Goal: Task Accomplishment & Management: Complete application form

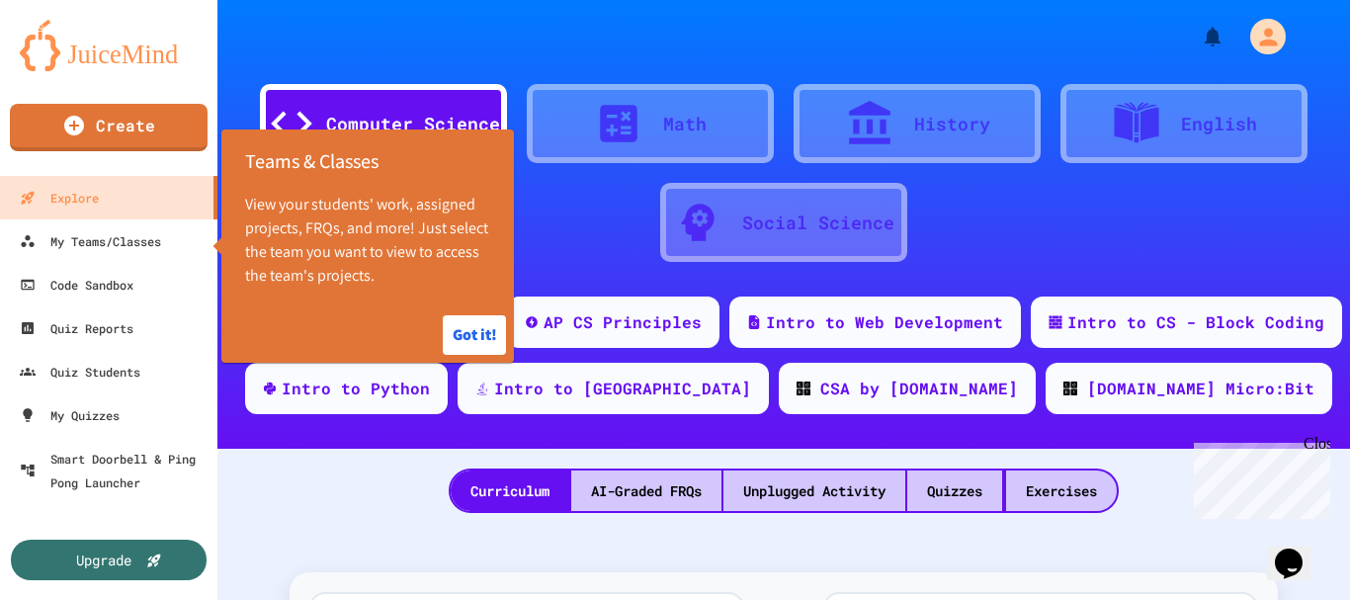
click at [982, 107] on div "History" at bounding box center [917, 123] width 247 height 79
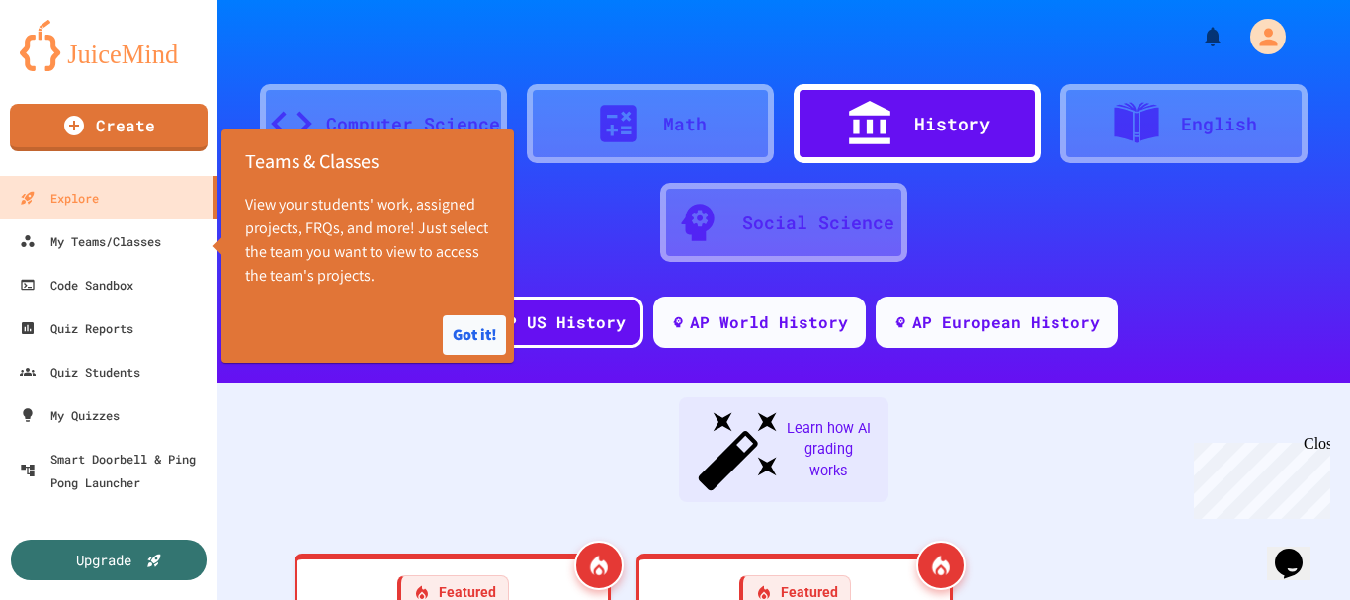
click at [475, 352] on button "Got it!" at bounding box center [474, 335] width 63 height 40
click at [494, 335] on button "Got it!" at bounding box center [474, 335] width 63 height 40
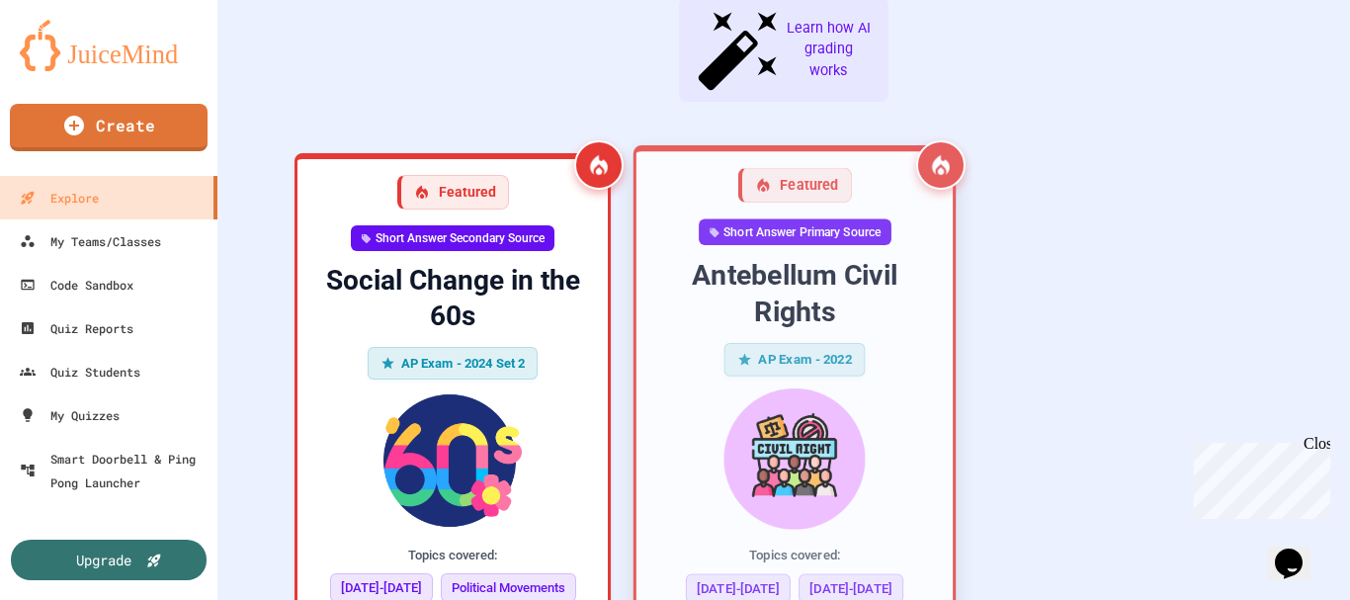
scroll to position [593, 0]
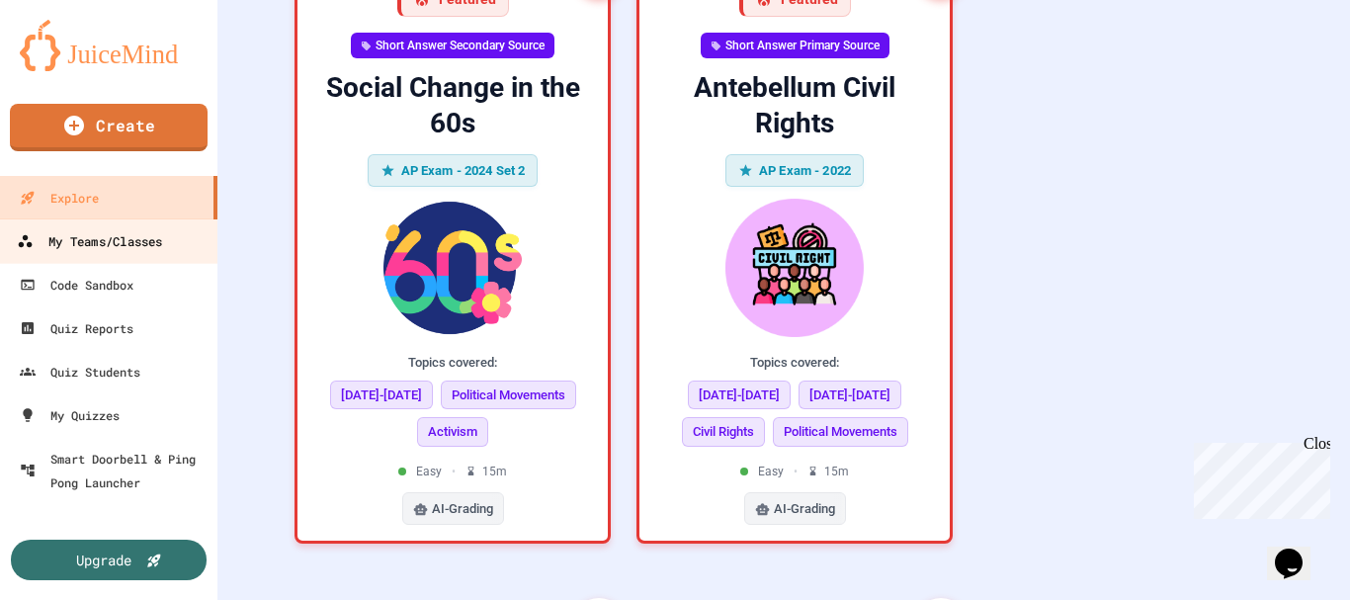
click at [94, 225] on link "My Teams/Classes" at bounding box center [109, 240] width 224 height 44
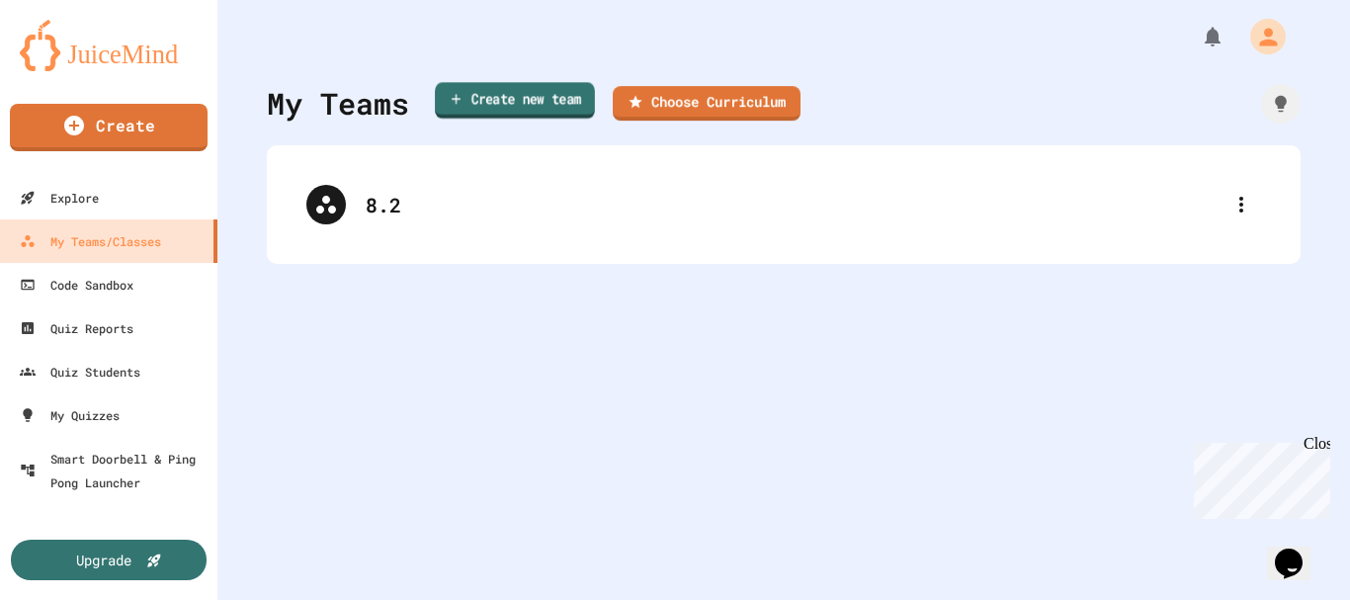
click at [460, 99] on link "Create new team" at bounding box center [515, 100] width 160 height 37
type input "***"
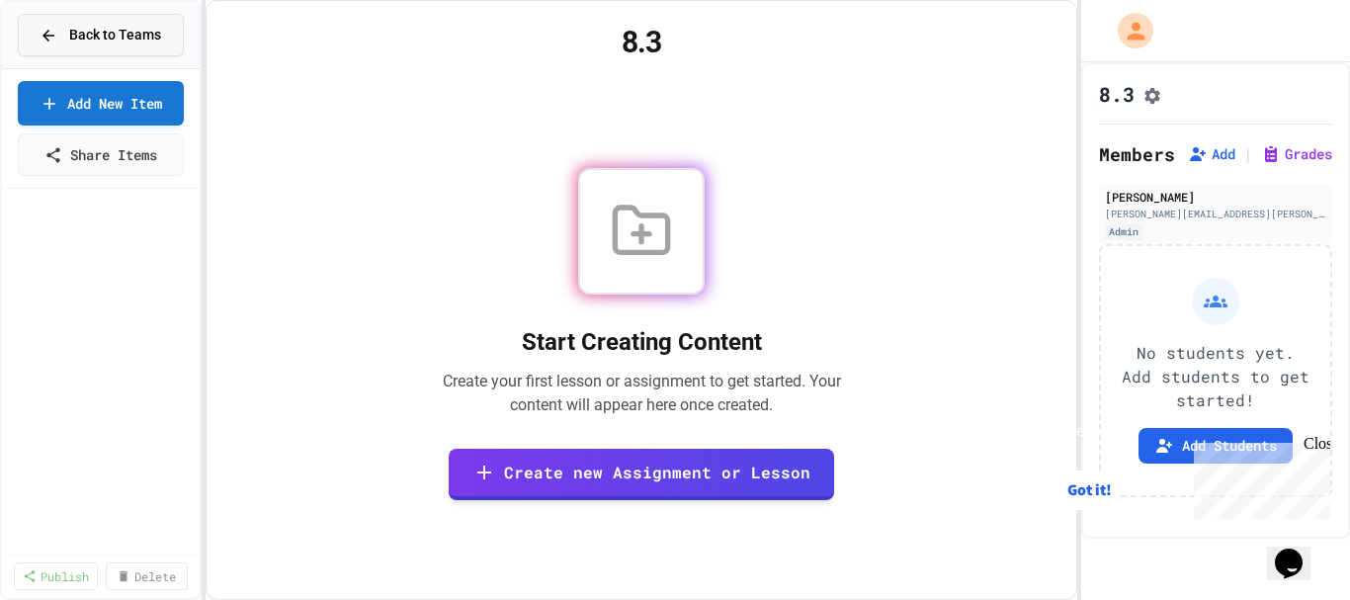
click at [121, 25] on span "Back to Teams" at bounding box center [115, 35] width 92 height 21
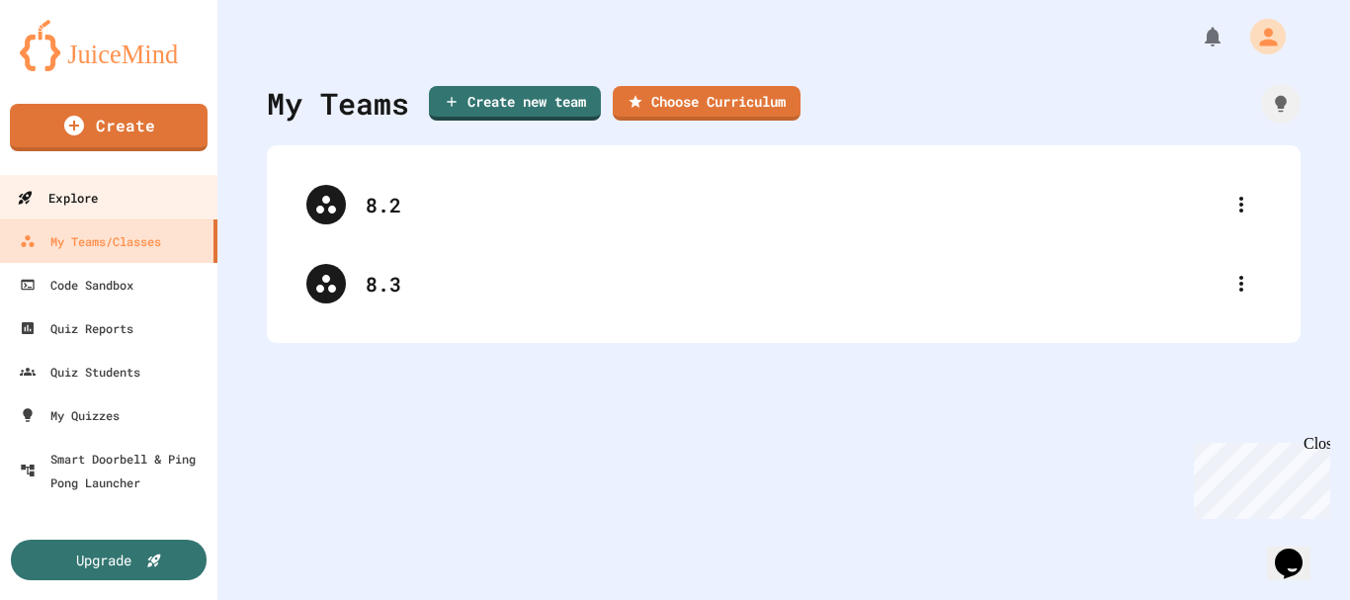
click at [90, 196] on div "Explore" at bounding box center [57, 198] width 81 height 25
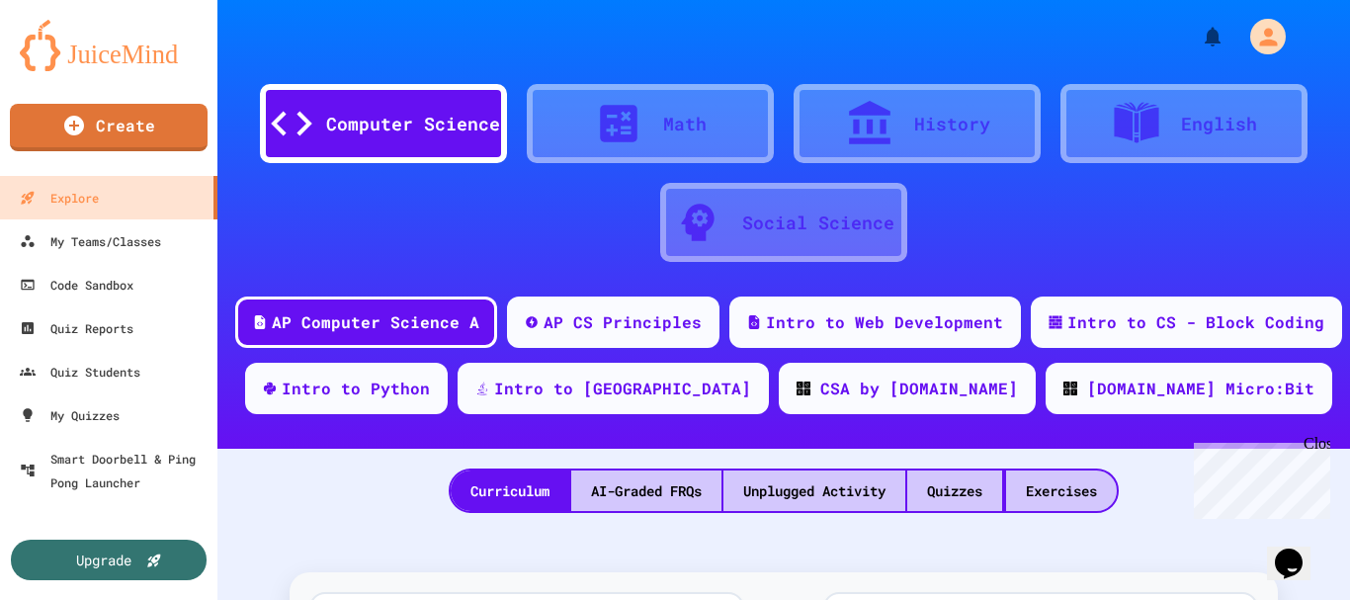
click at [838, 101] on div "History" at bounding box center [917, 123] width 247 height 79
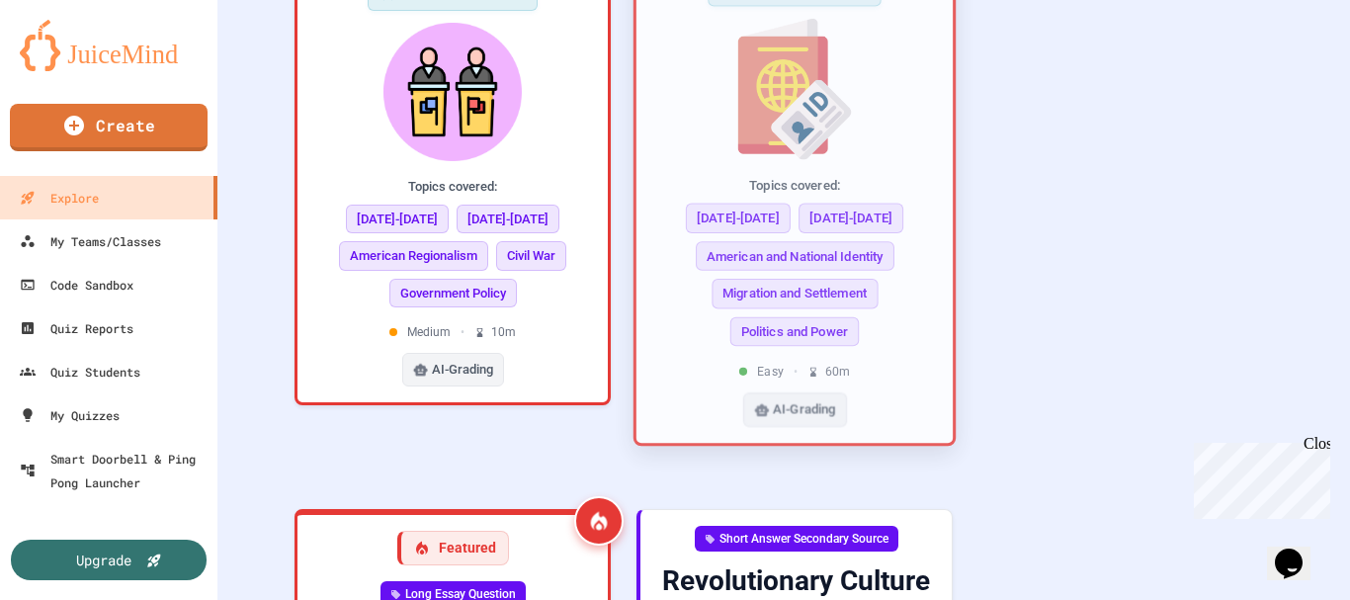
scroll to position [1780, 0]
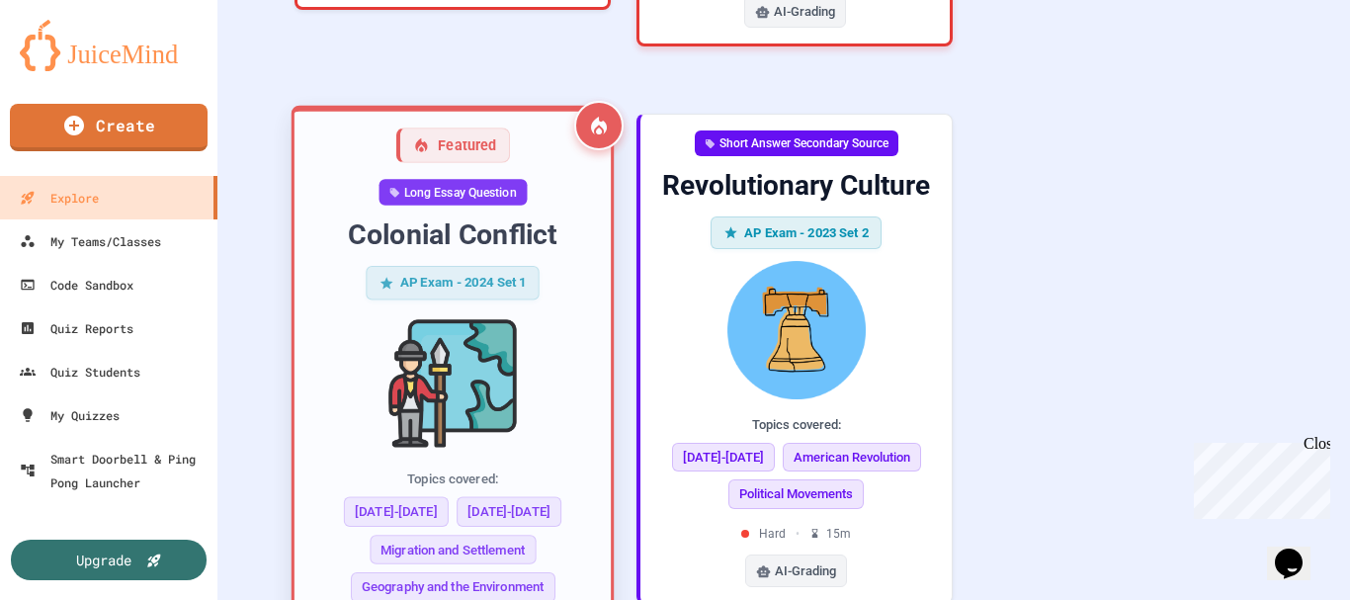
click at [399, 497] on span "[DATE]-[DATE]" at bounding box center [396, 512] width 105 height 30
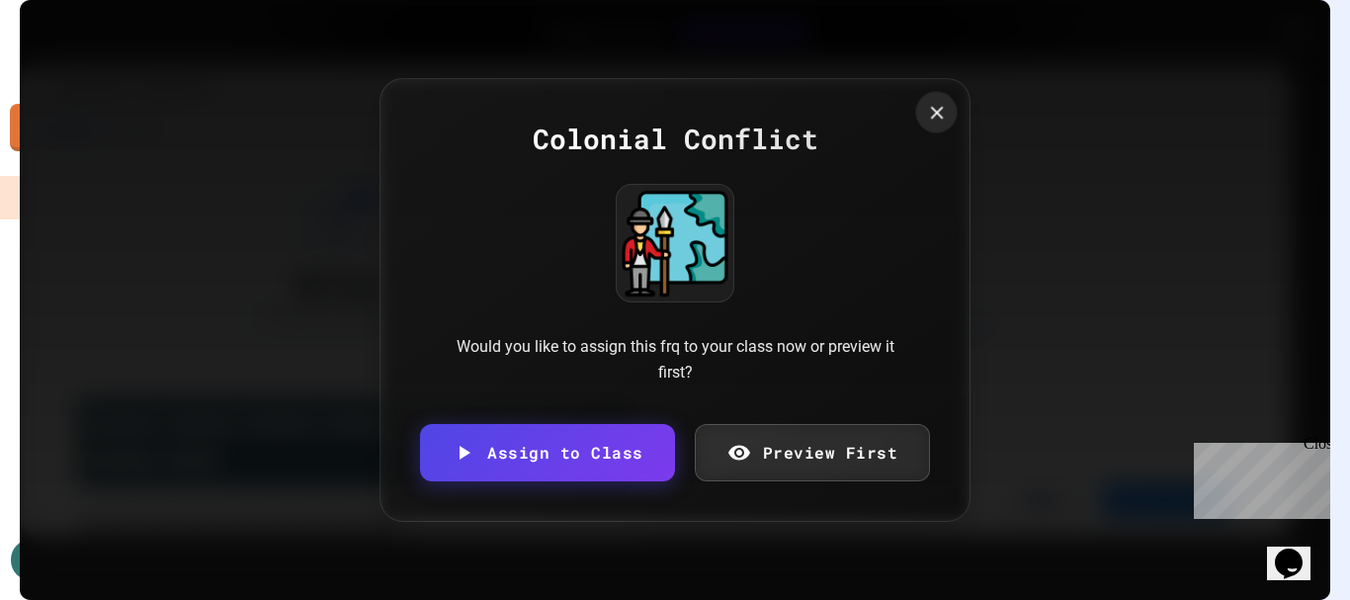
click at [929, 102] on icon at bounding box center [937, 113] width 22 height 22
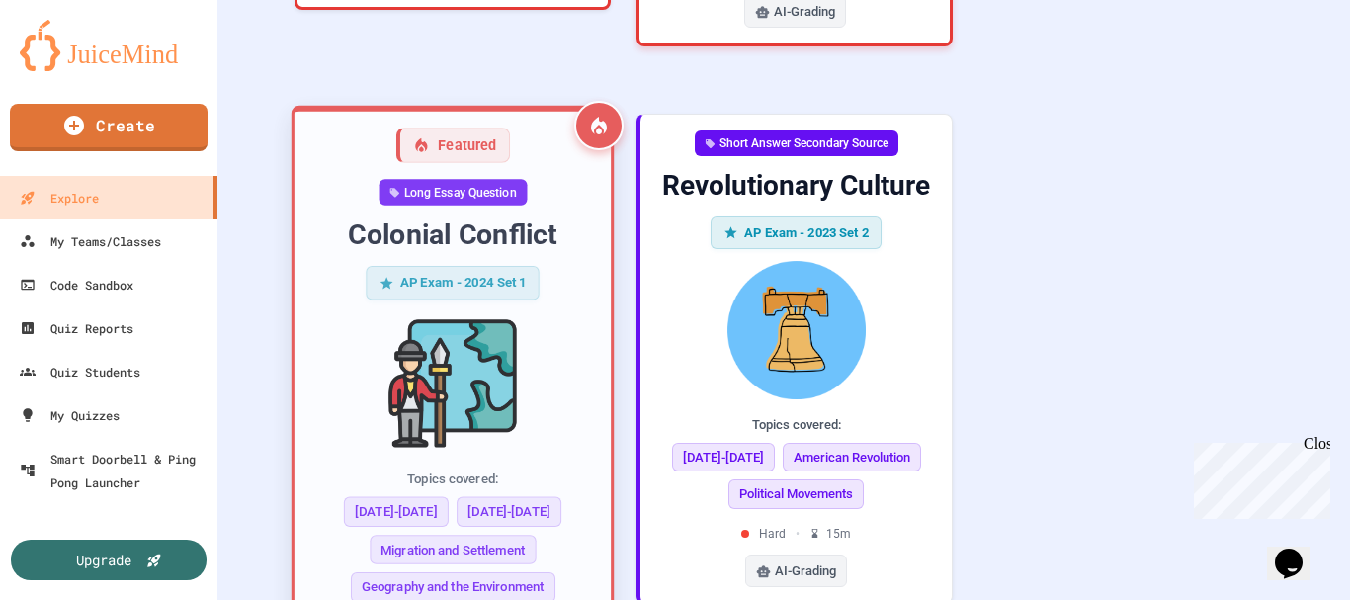
click at [407, 497] on span "[DATE]-[DATE]" at bounding box center [396, 512] width 105 height 30
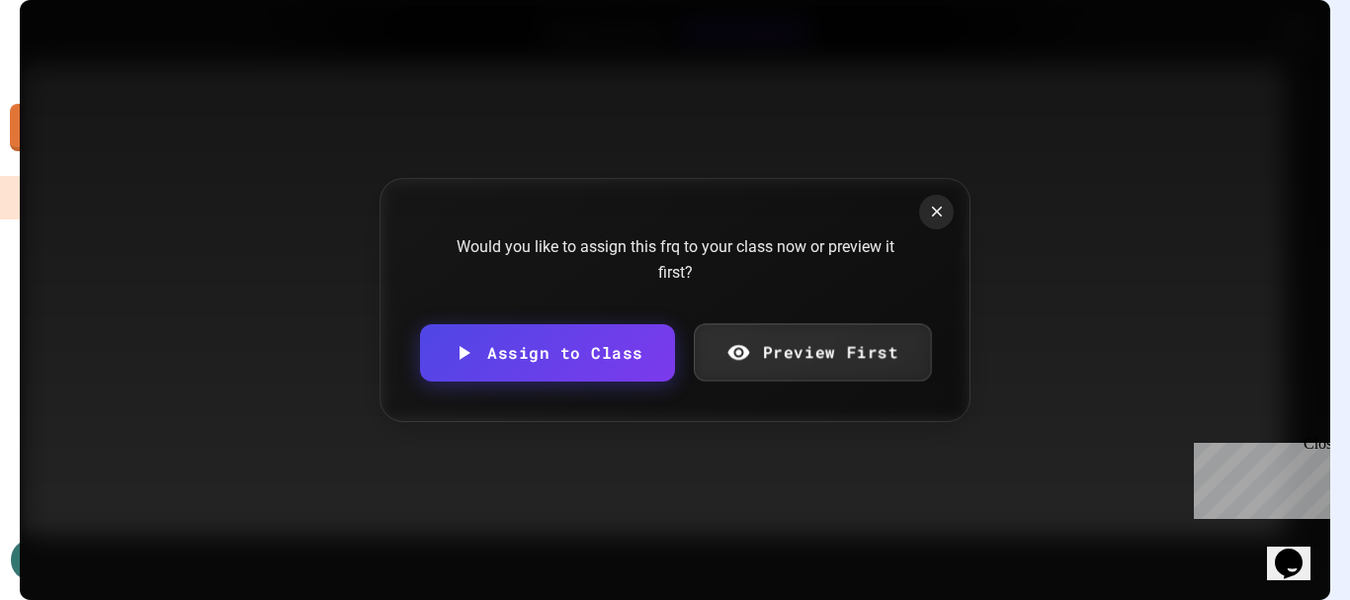
click at [866, 285] on div "Would you like to assign this frq to your class now or preview it first?" at bounding box center [675, 259] width 475 height 50
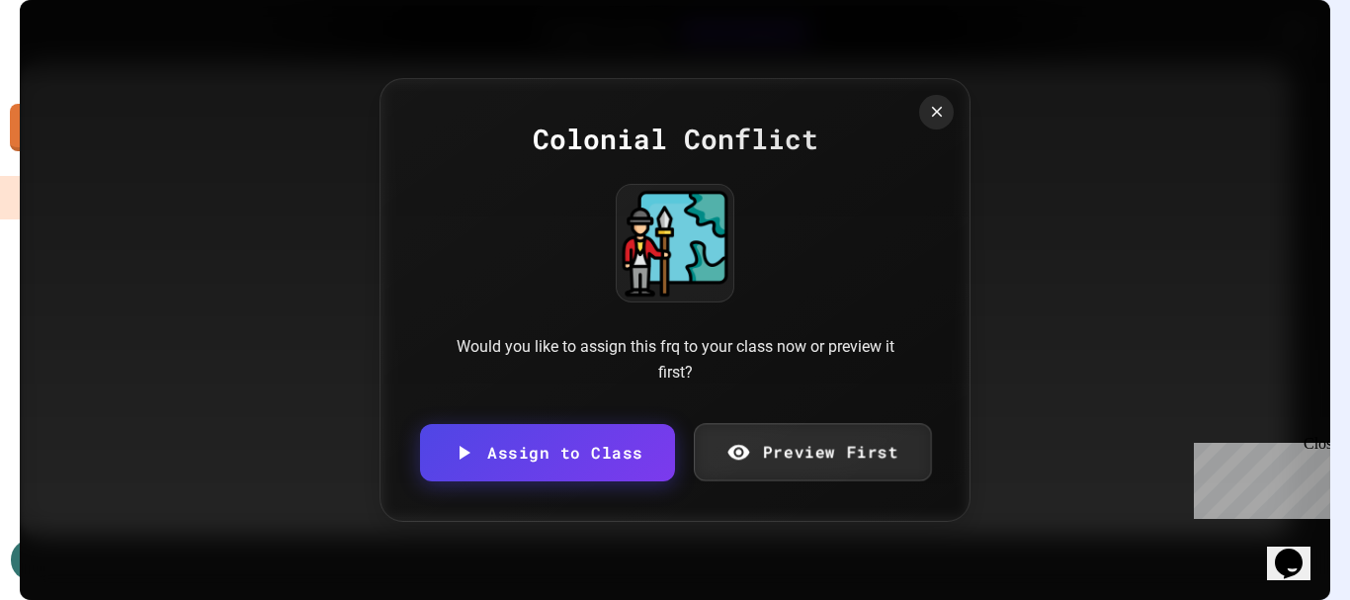
click at [829, 468] on link "Preview First" at bounding box center [812, 452] width 237 height 58
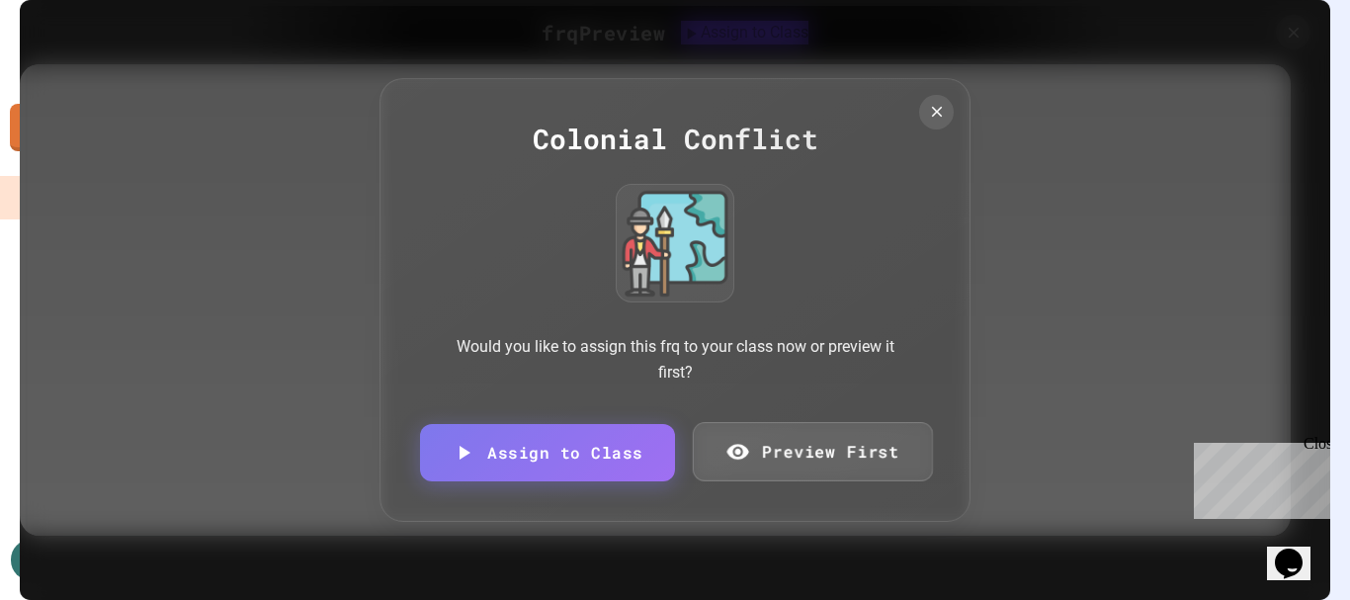
click at [839, 444] on link "Preview First" at bounding box center [812, 451] width 240 height 59
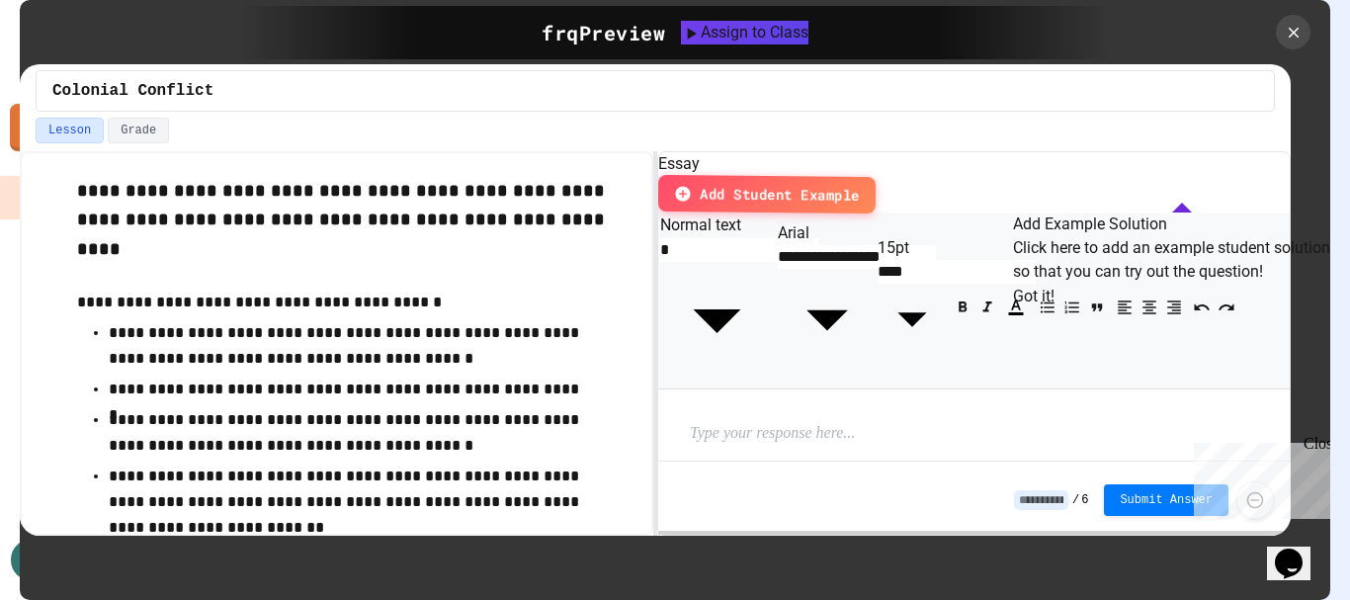
scroll to position [411, 0]
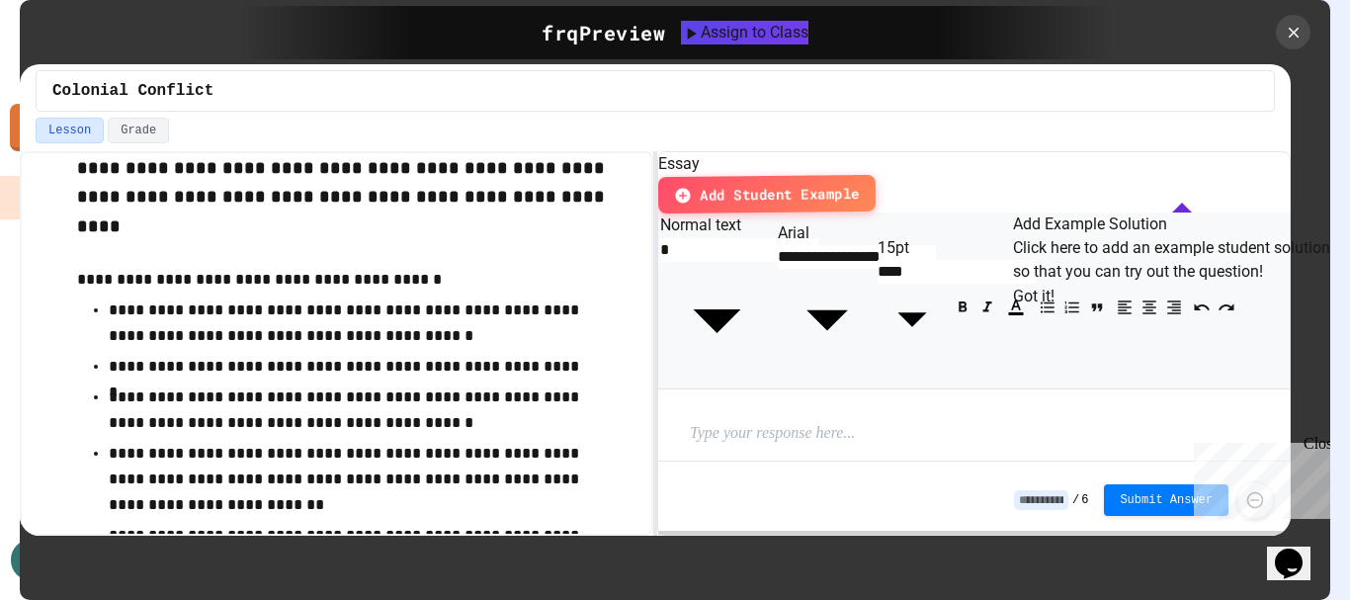
click at [1055, 308] on button "Got it!" at bounding box center [1034, 297] width 42 height 24
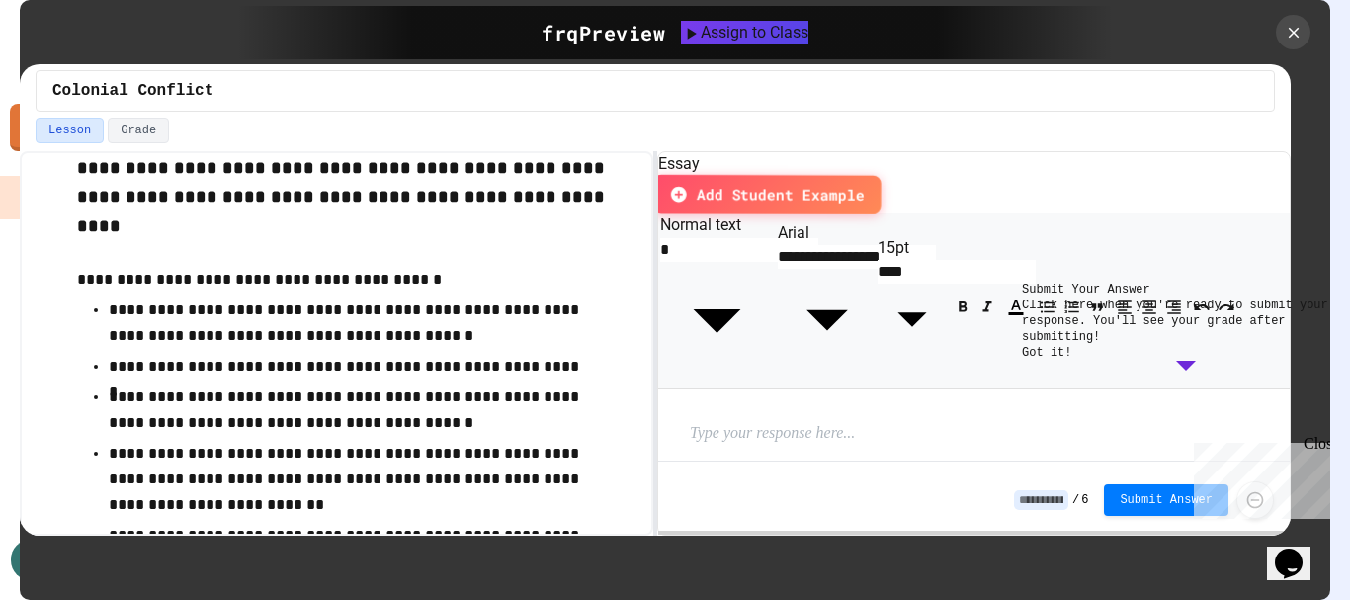
click at [865, 183] on span "Add Student Example" at bounding box center [781, 194] width 168 height 23
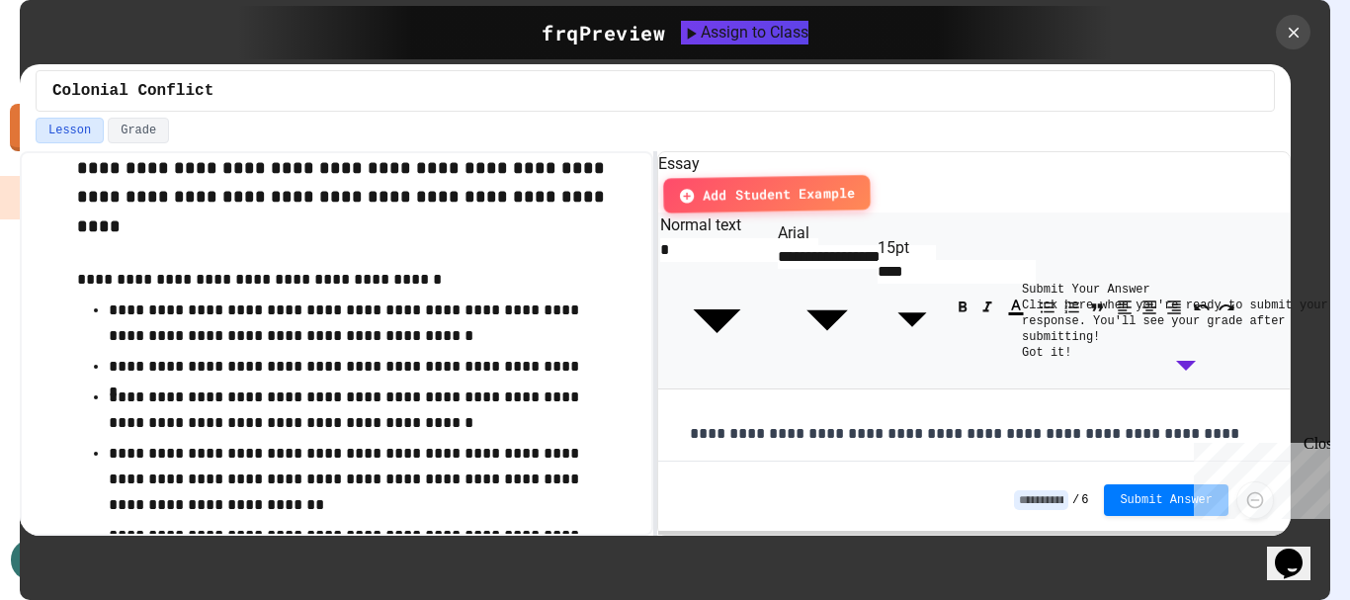
scroll to position [983, 0]
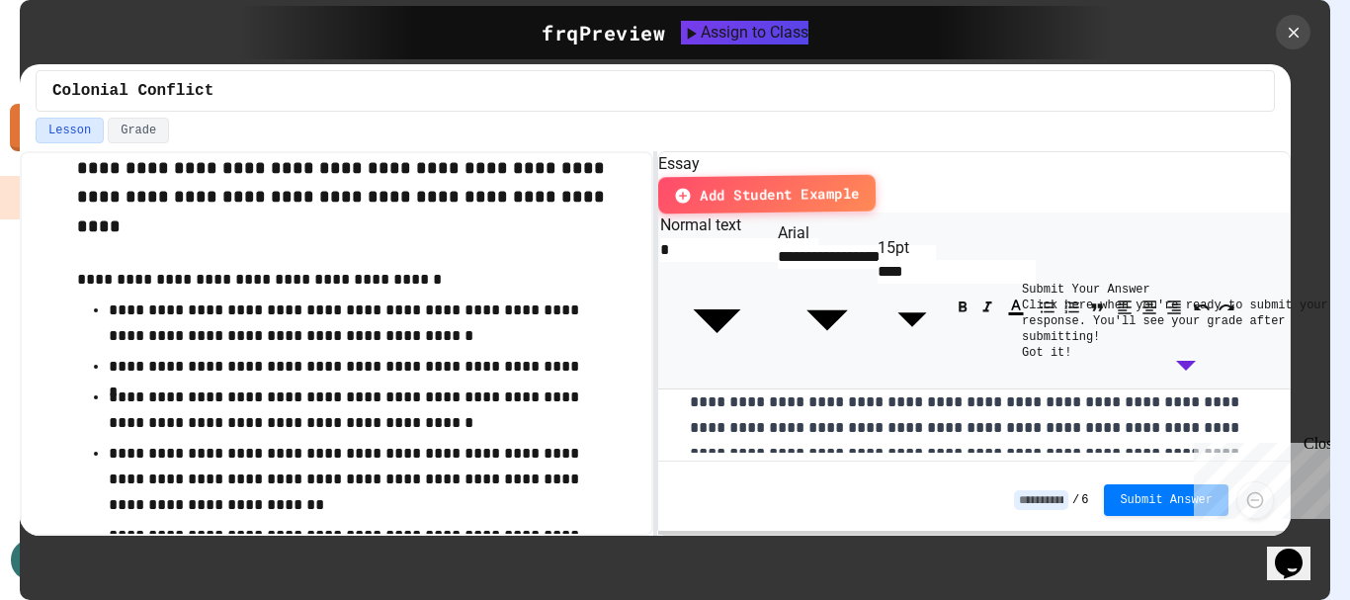
click at [1072, 361] on button "Got it!" at bounding box center [1046, 353] width 49 height 16
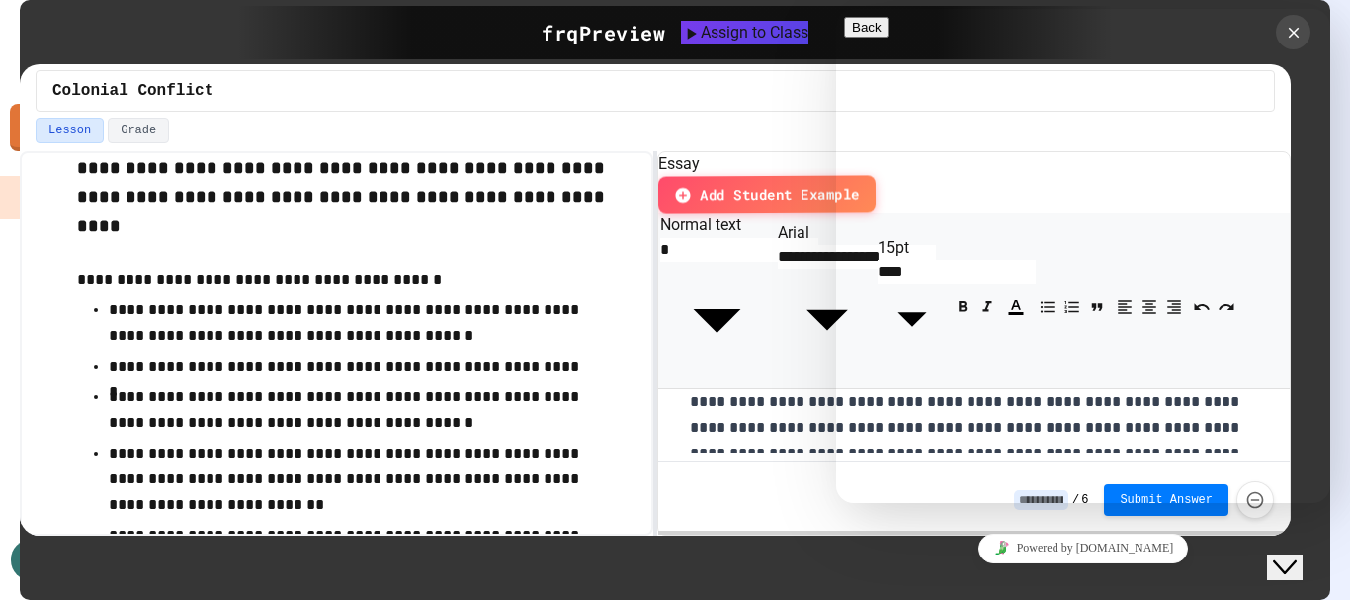
click at [783, 330] on p at bounding box center [967, 16] width 554 height 1157
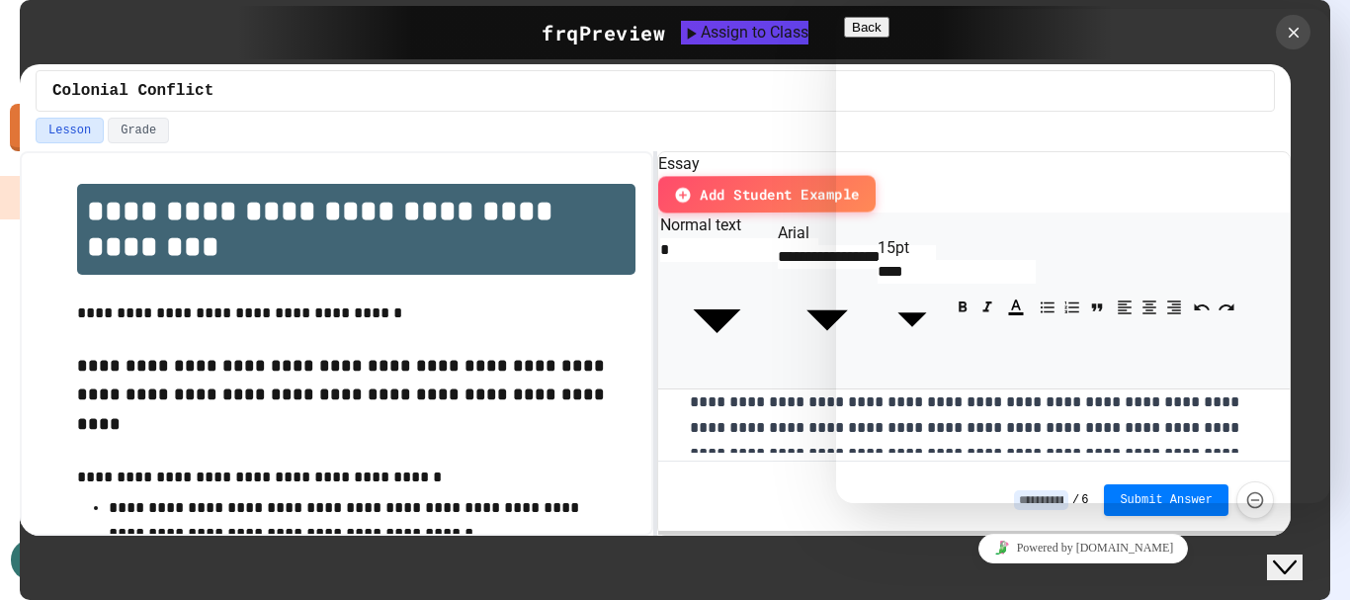
click at [1125, 548] on div "Hi there" at bounding box center [1083, 581] width 478 height 67
click at [670, 223] on body "We are updating our servers at 9:30PM EST on 9/19/2025. JuiceMind should contin…" at bounding box center [675, 300] width 1350 height 600
type input "*"
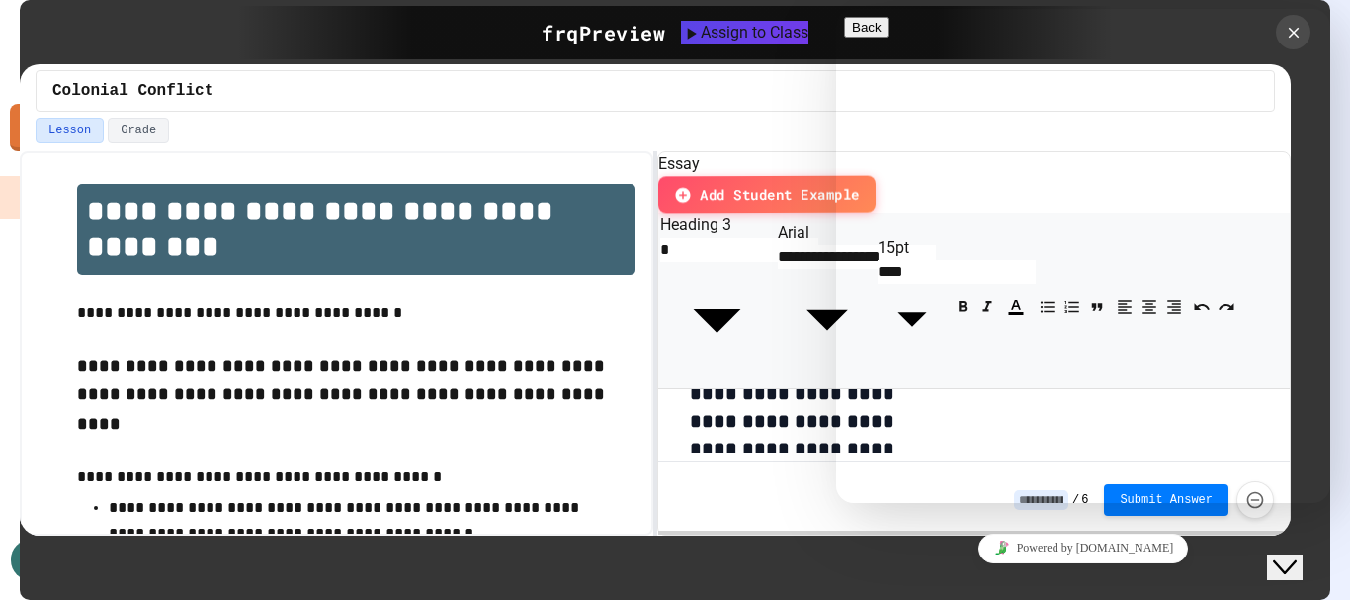
scroll to position [1157, 0]
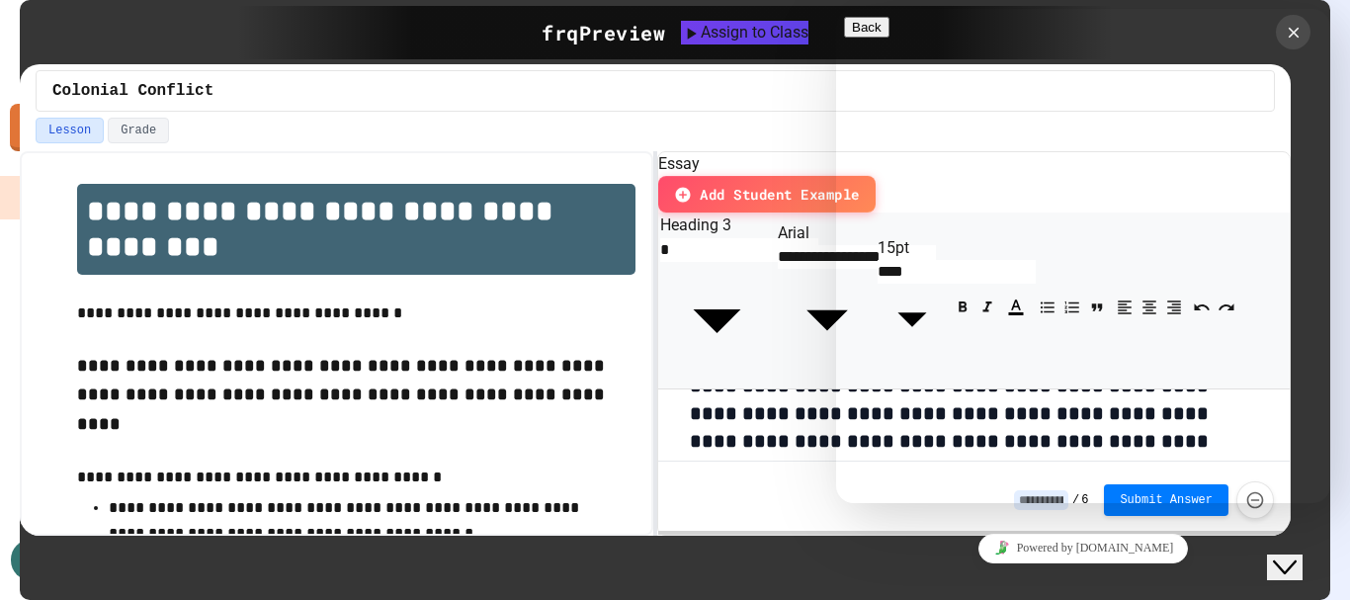
click at [878, 38] on button "Back" at bounding box center [866, 27] width 45 height 21
click at [893, 38] on button "Menu" at bounding box center [868, 48] width 48 height 21
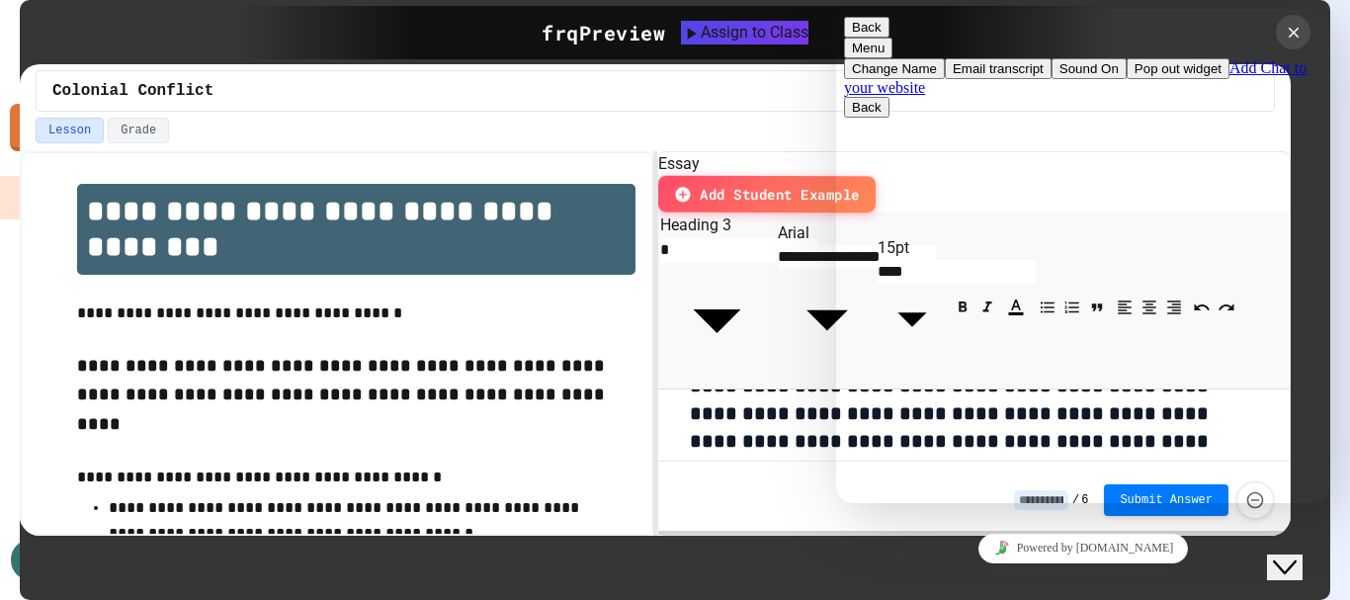
click at [1136, 79] on button "Pop out widget" at bounding box center [1178, 68] width 103 height 21
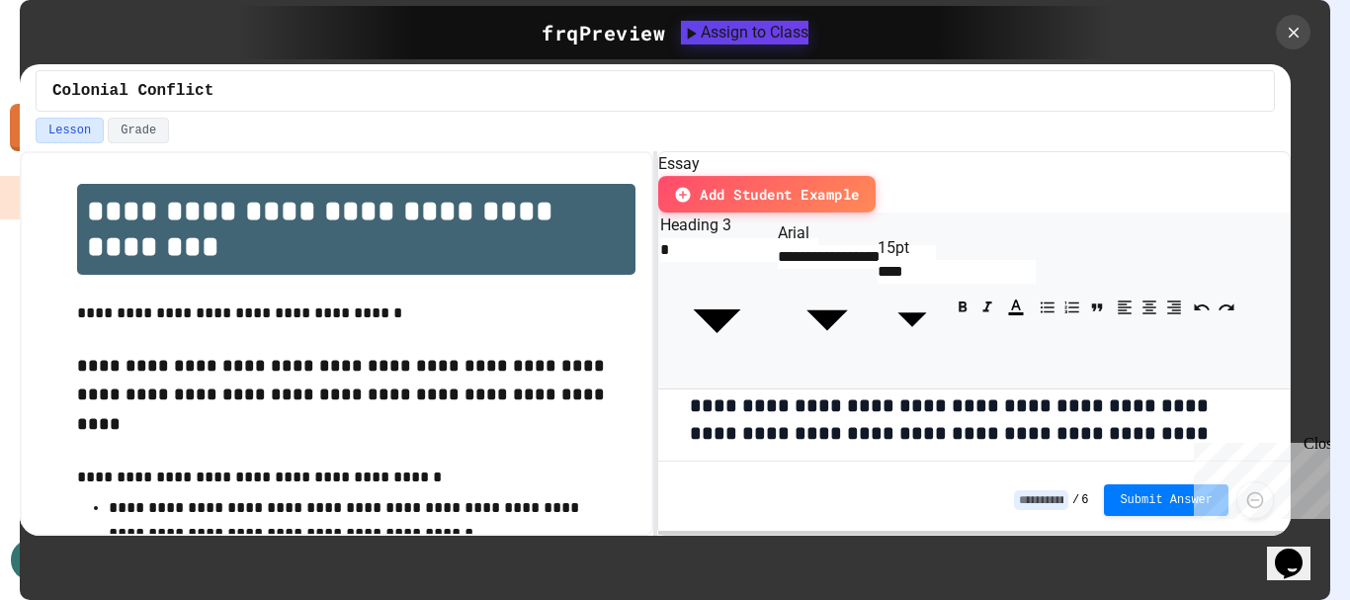
scroll to position [828, 0]
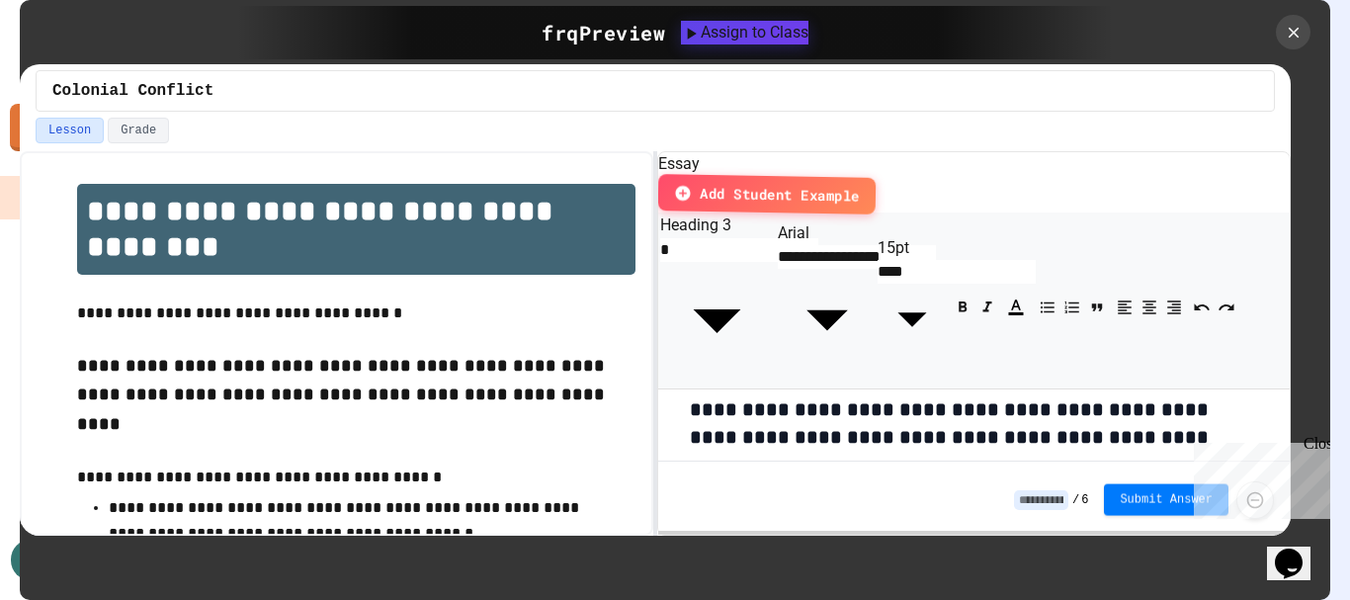
click at [1173, 494] on span "Submit Answer" at bounding box center [1166, 500] width 93 height 16
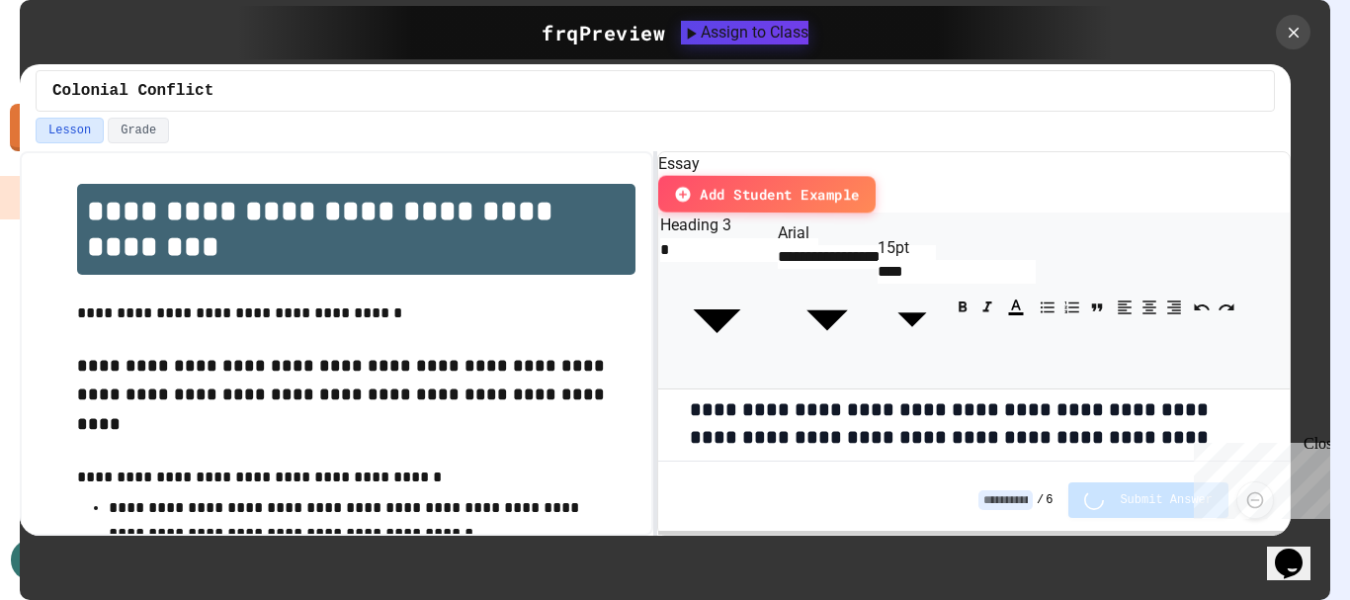
type input "*"
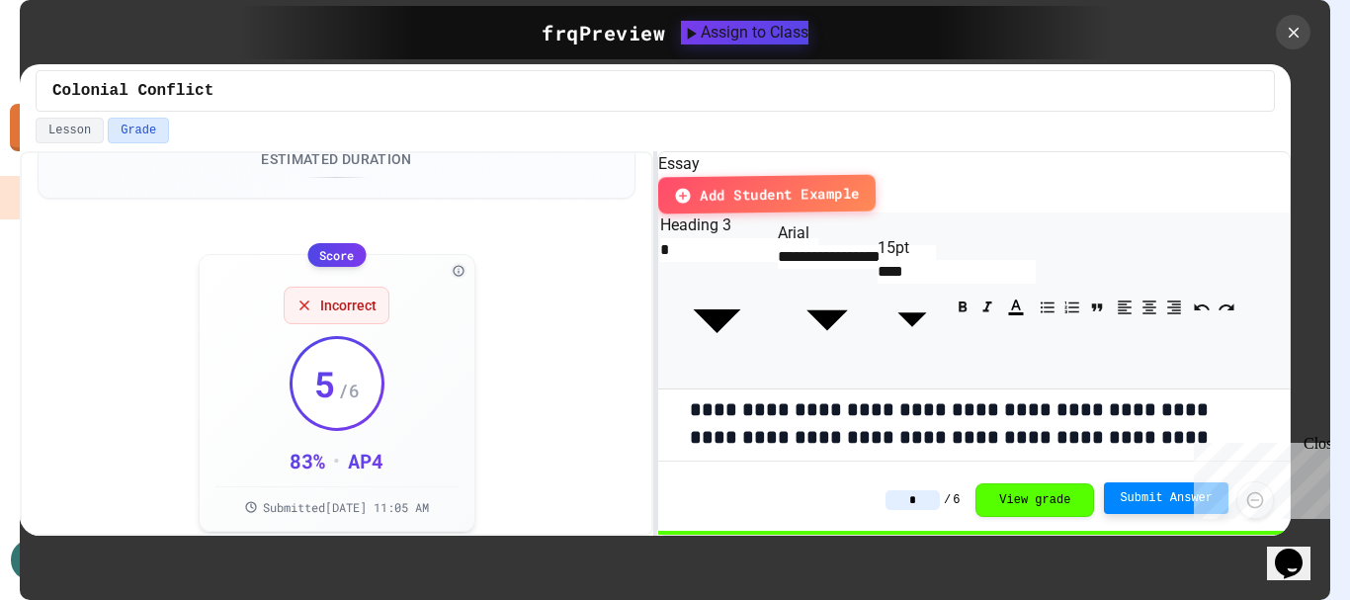
scroll to position [101, 0]
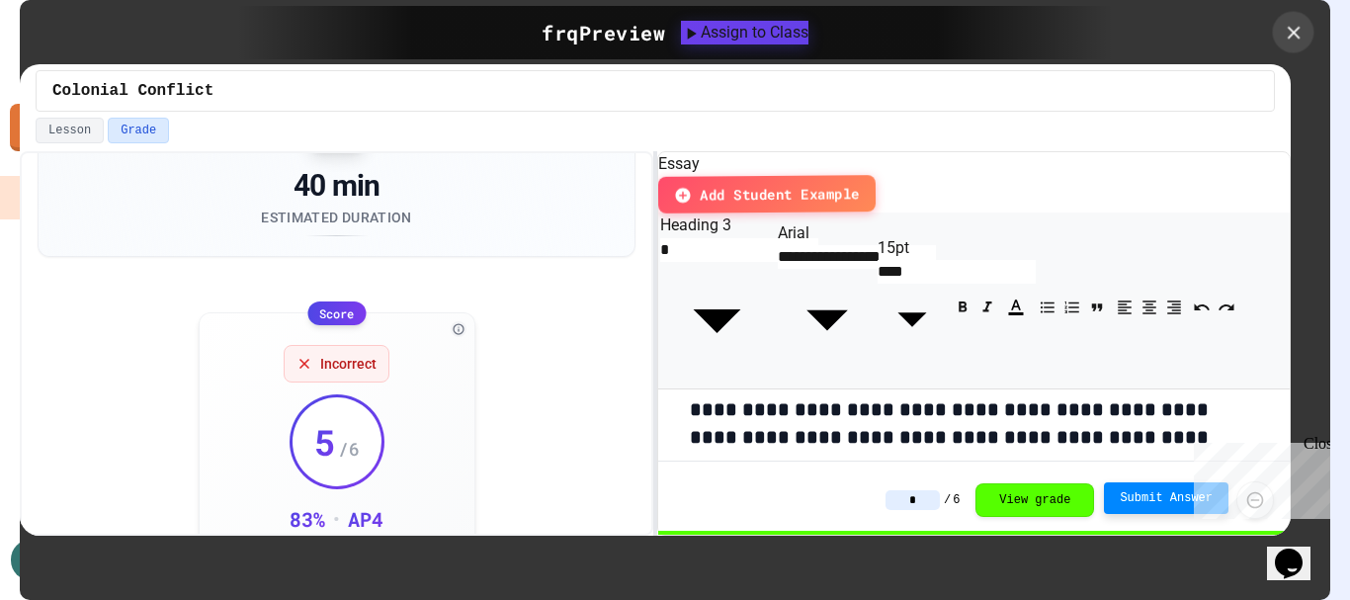
click at [1300, 29] on icon at bounding box center [1294, 33] width 22 height 22
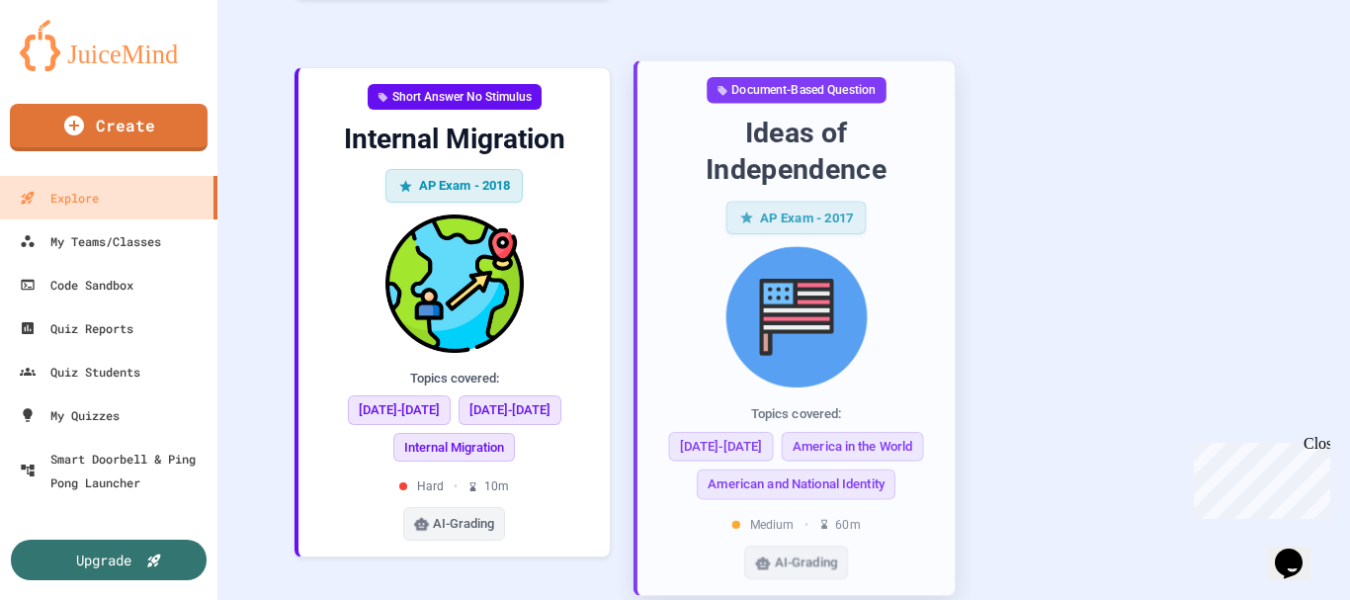
scroll to position [6129, 0]
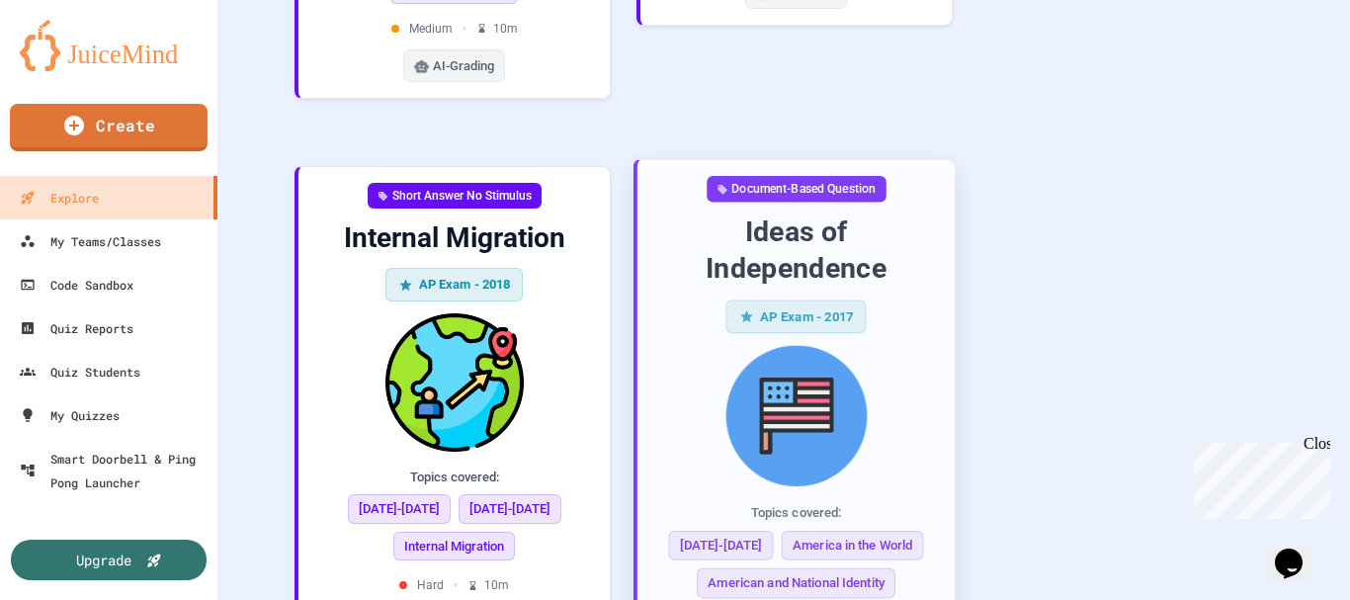
click at [915, 346] on img at bounding box center [796, 416] width 286 height 141
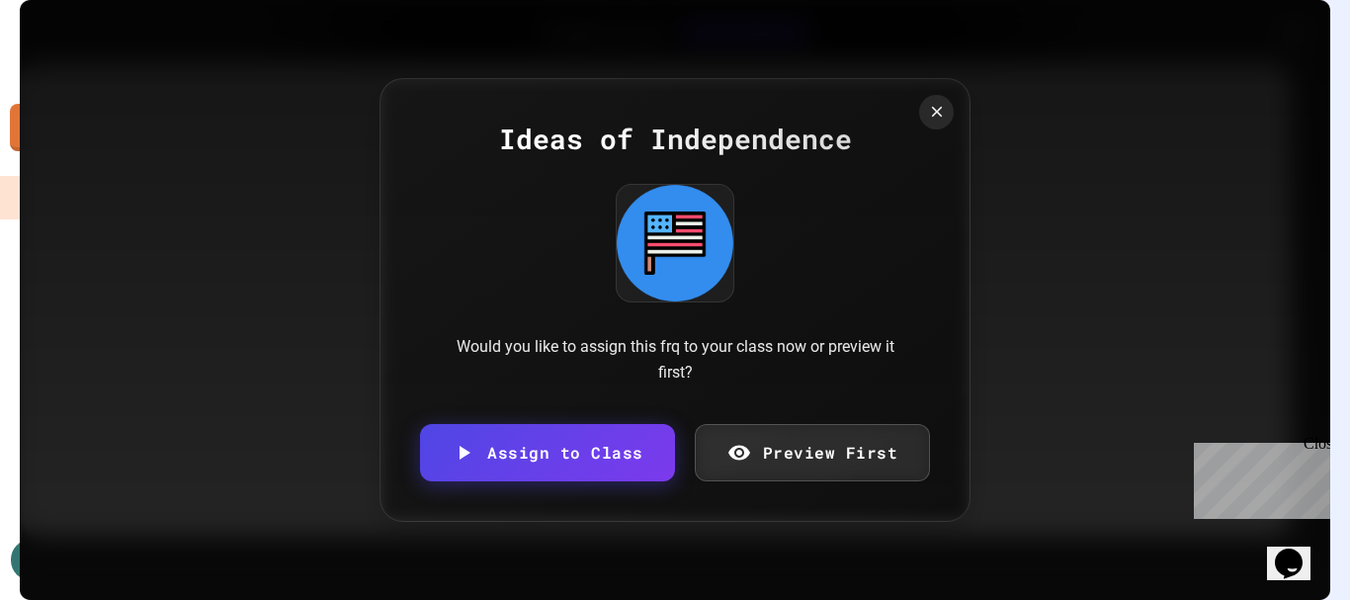
click at [828, 446] on link "Preview First" at bounding box center [813, 452] width 236 height 57
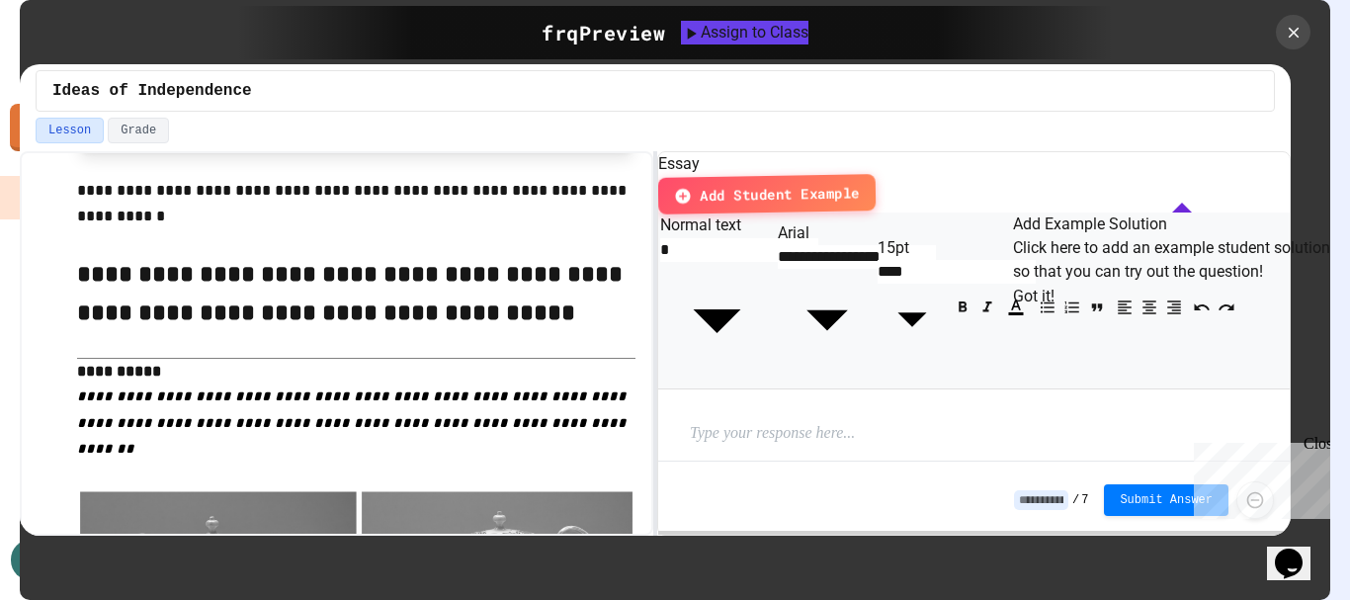
scroll to position [593, 0]
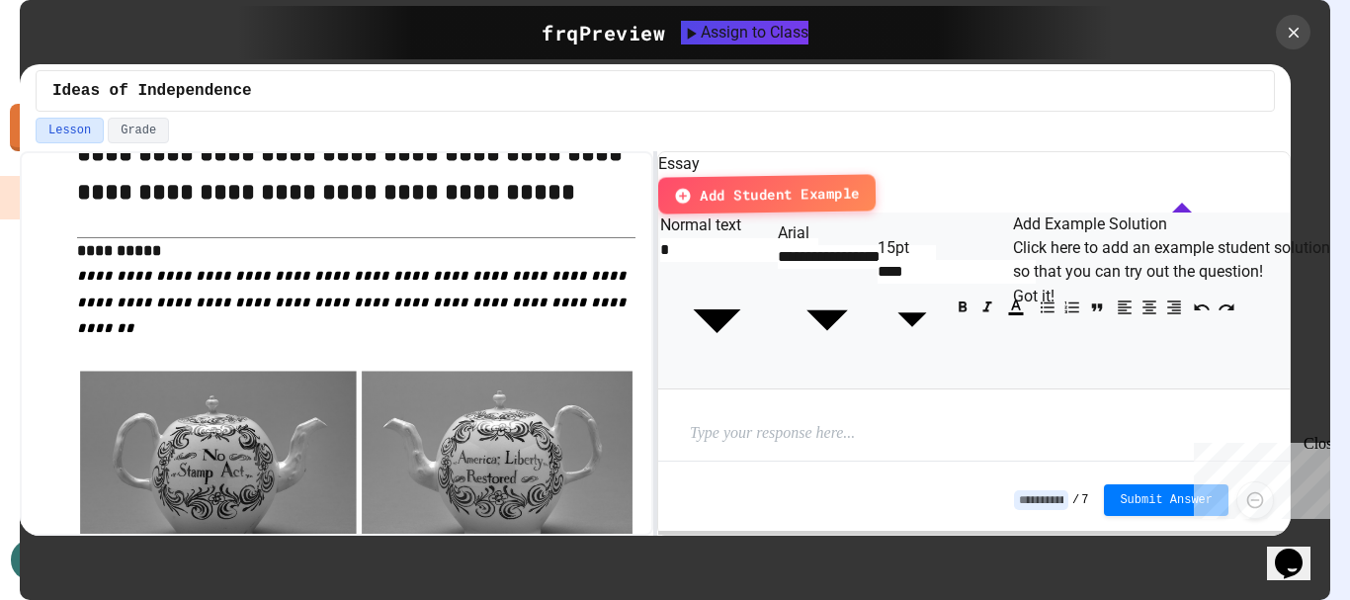
click at [1055, 308] on button "Got it!" at bounding box center [1034, 297] width 42 height 24
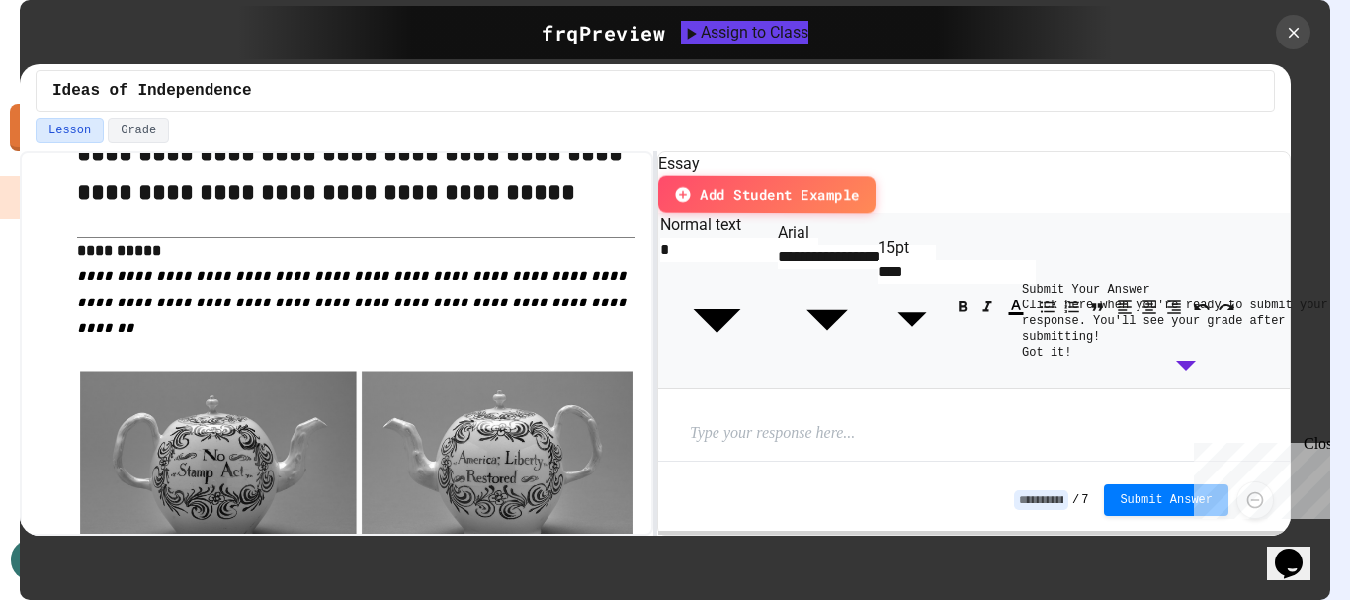
click at [1072, 361] on button "Got it!" at bounding box center [1046, 353] width 49 height 16
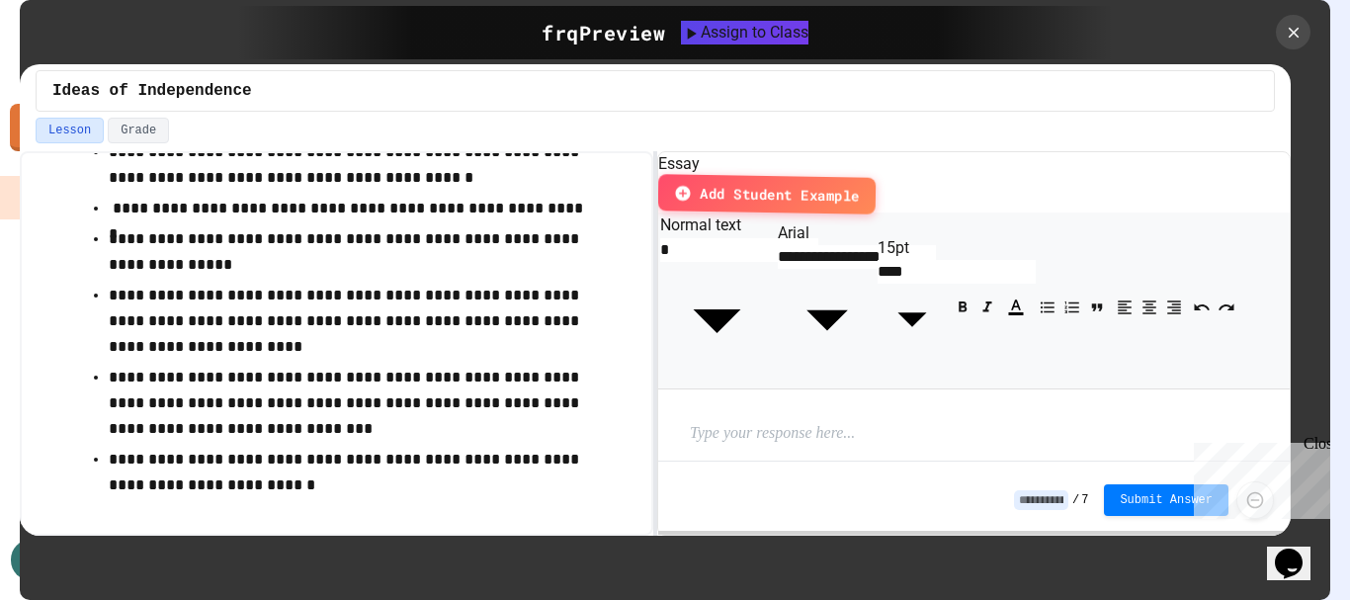
scroll to position [3938, 0]
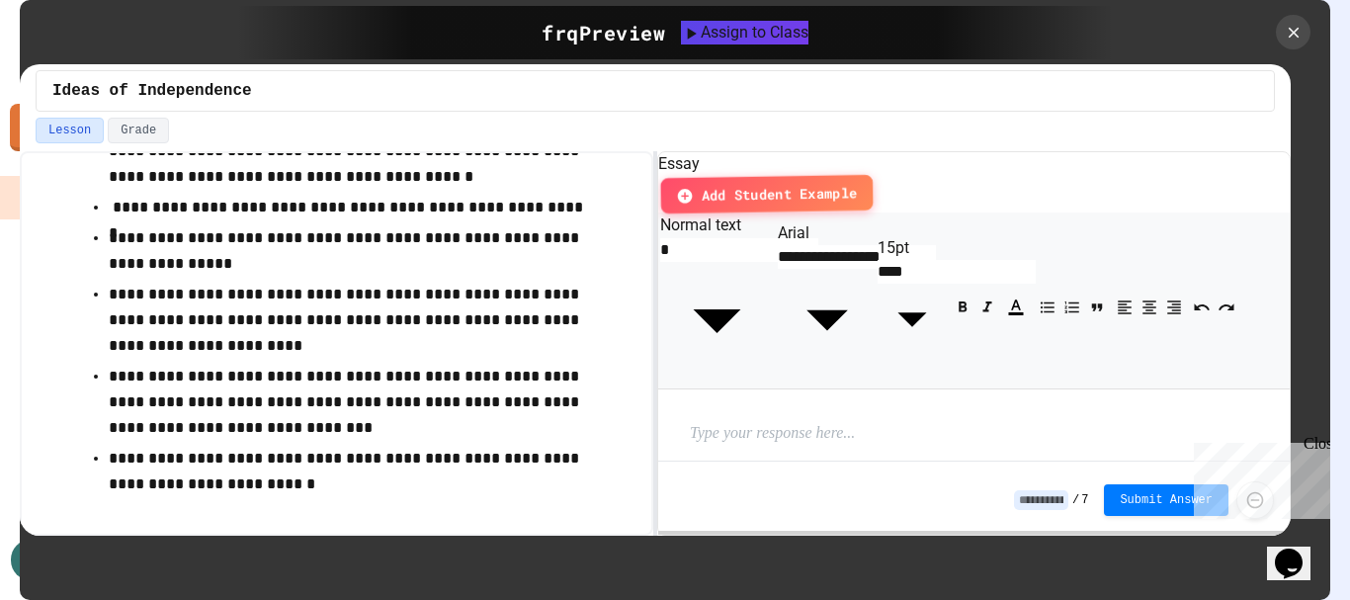
click at [857, 183] on span "Add Student Example" at bounding box center [779, 194] width 156 height 23
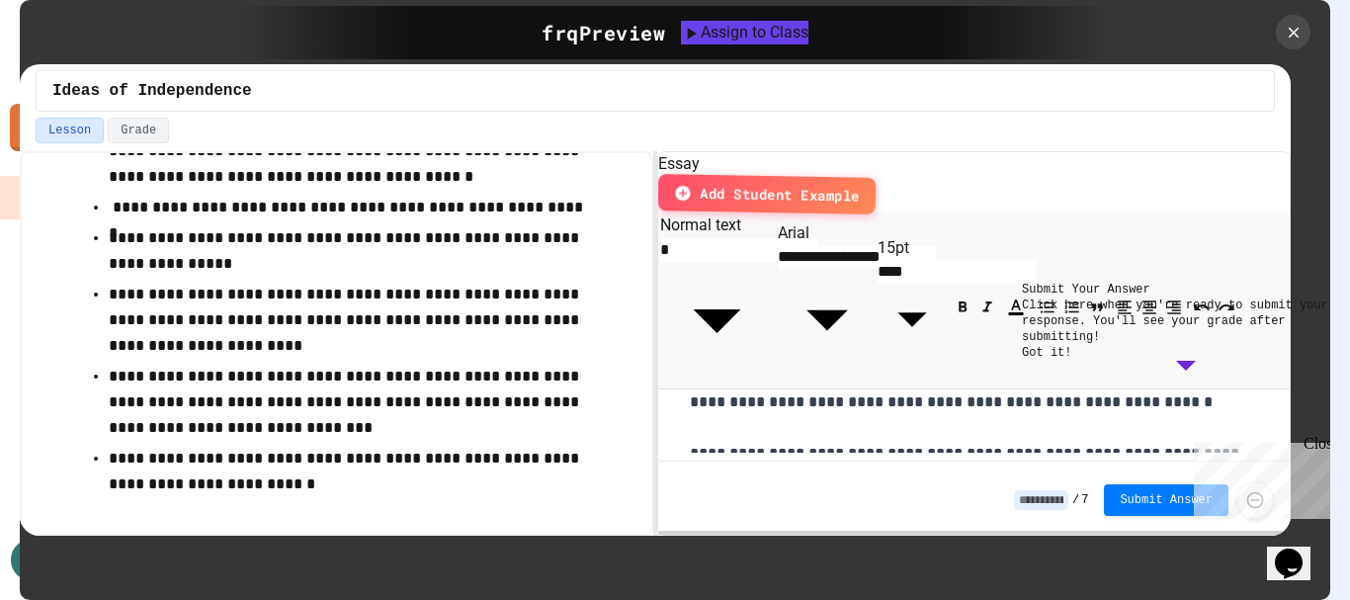
click at [1072, 361] on button "Got it!" at bounding box center [1046, 353] width 49 height 16
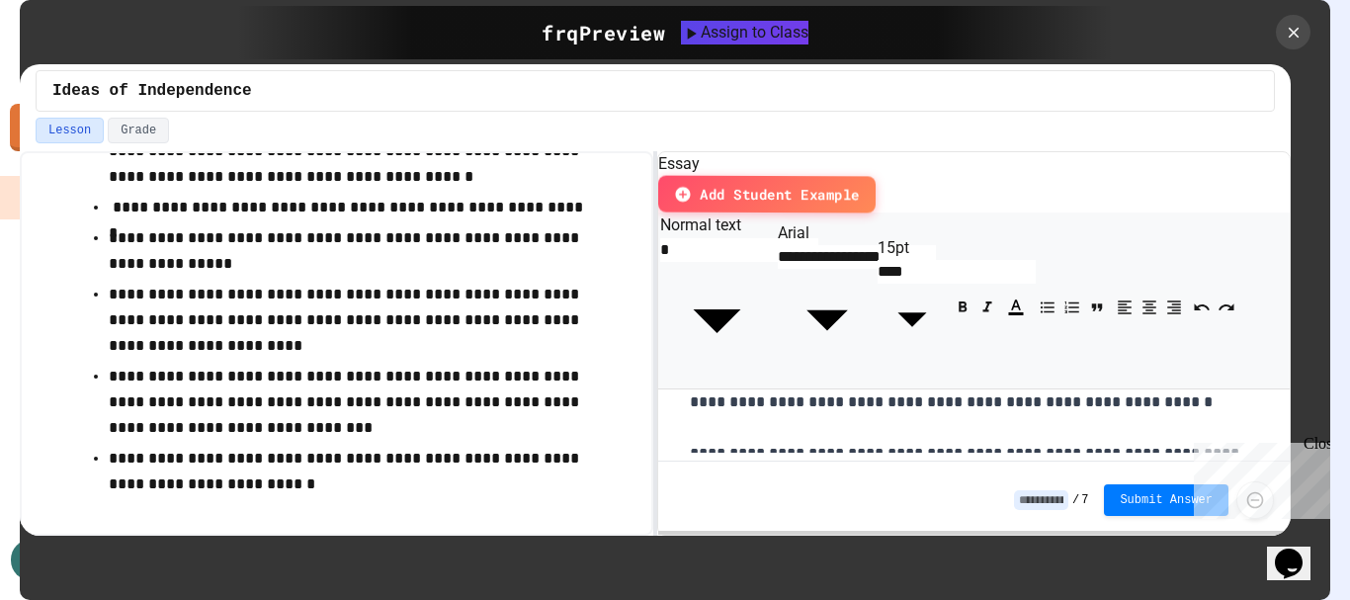
click at [1323, 446] on div "Close" at bounding box center [1316, 447] width 25 height 25
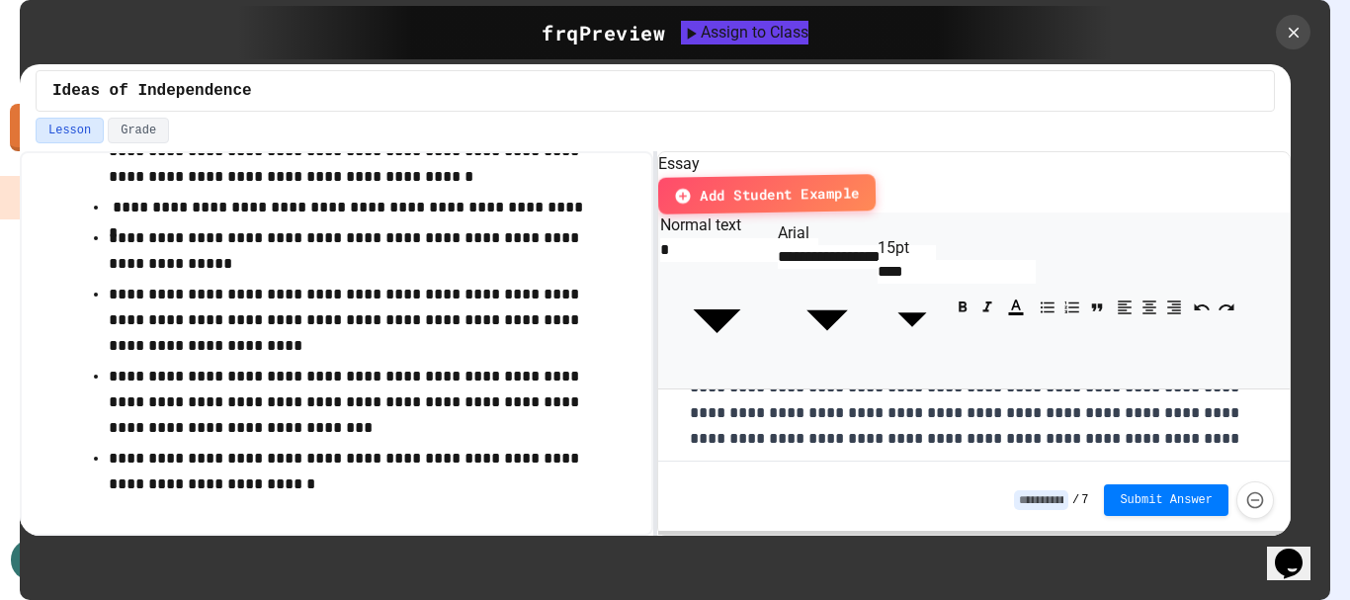
scroll to position [0, 0]
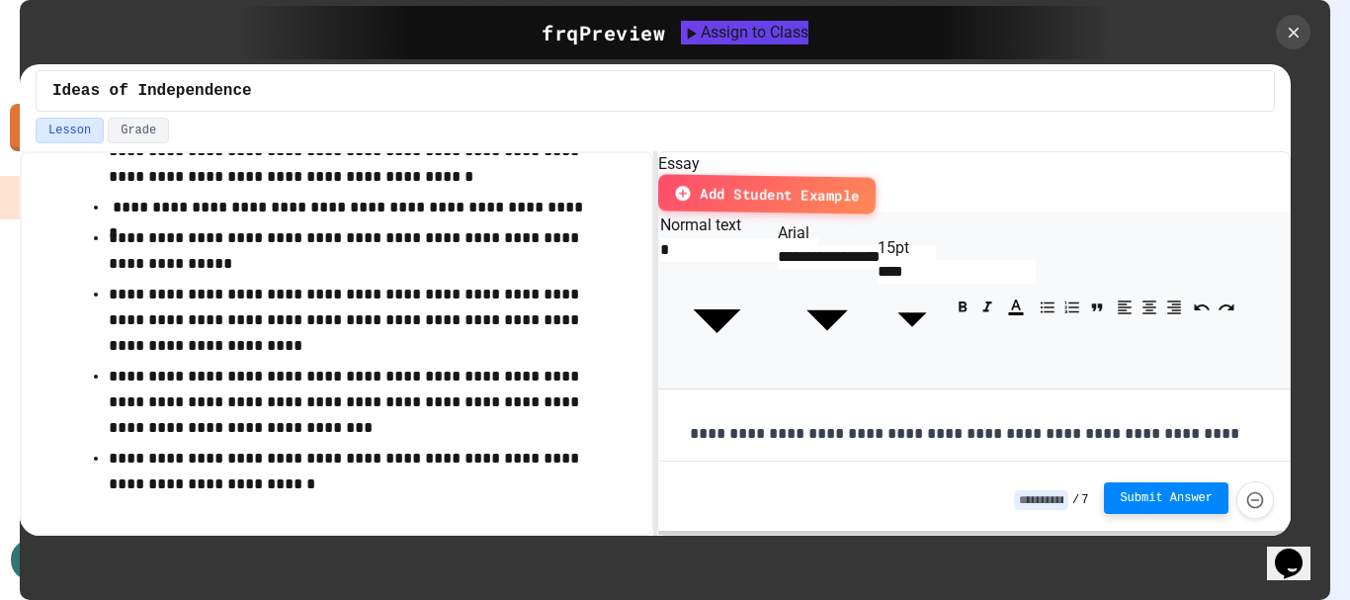
click at [1187, 499] on span "Submit Answer" at bounding box center [1166, 498] width 93 height 16
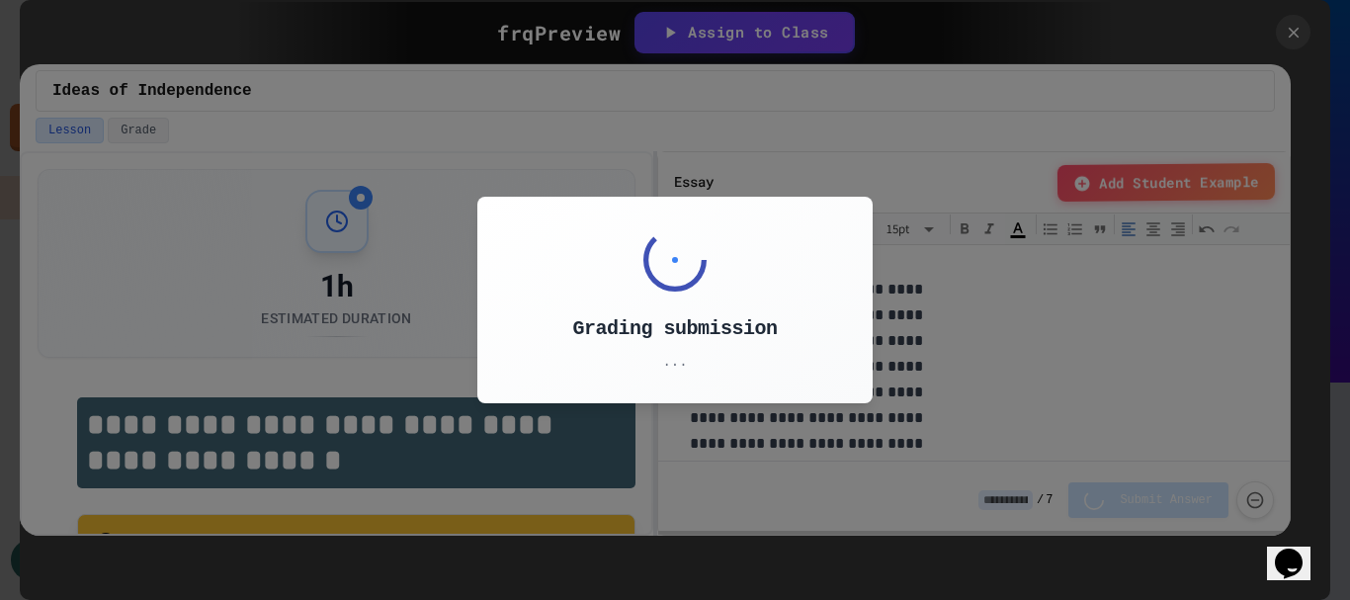
type input "*"
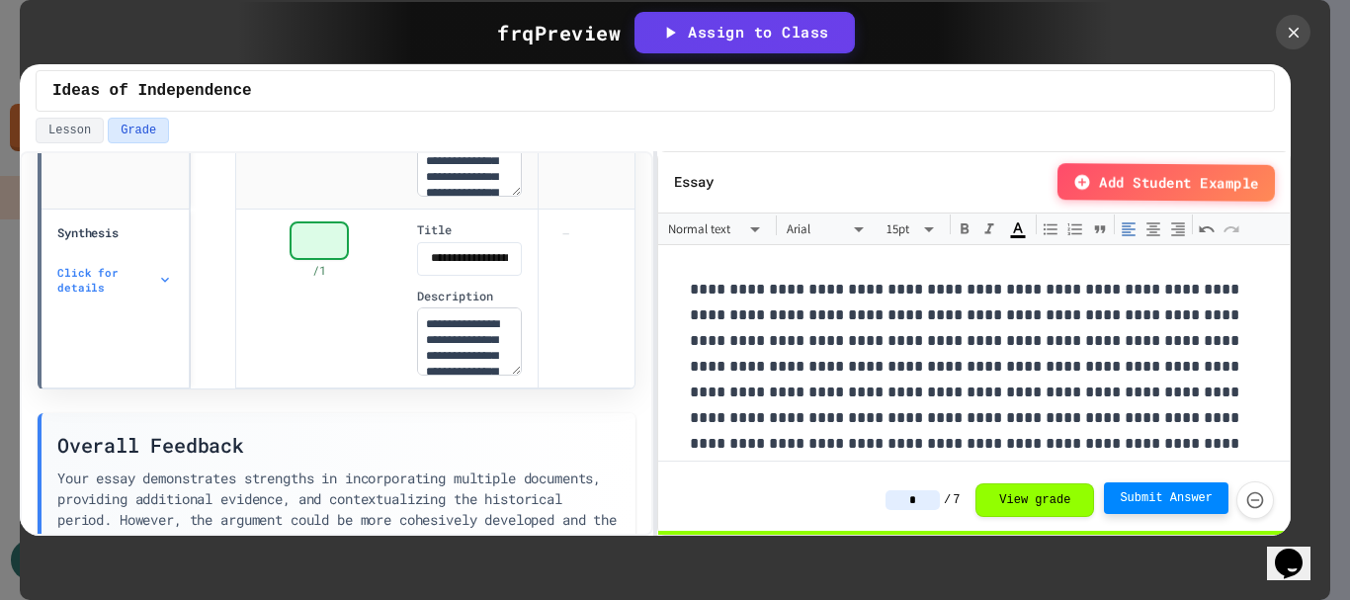
scroll to position [1758, 0]
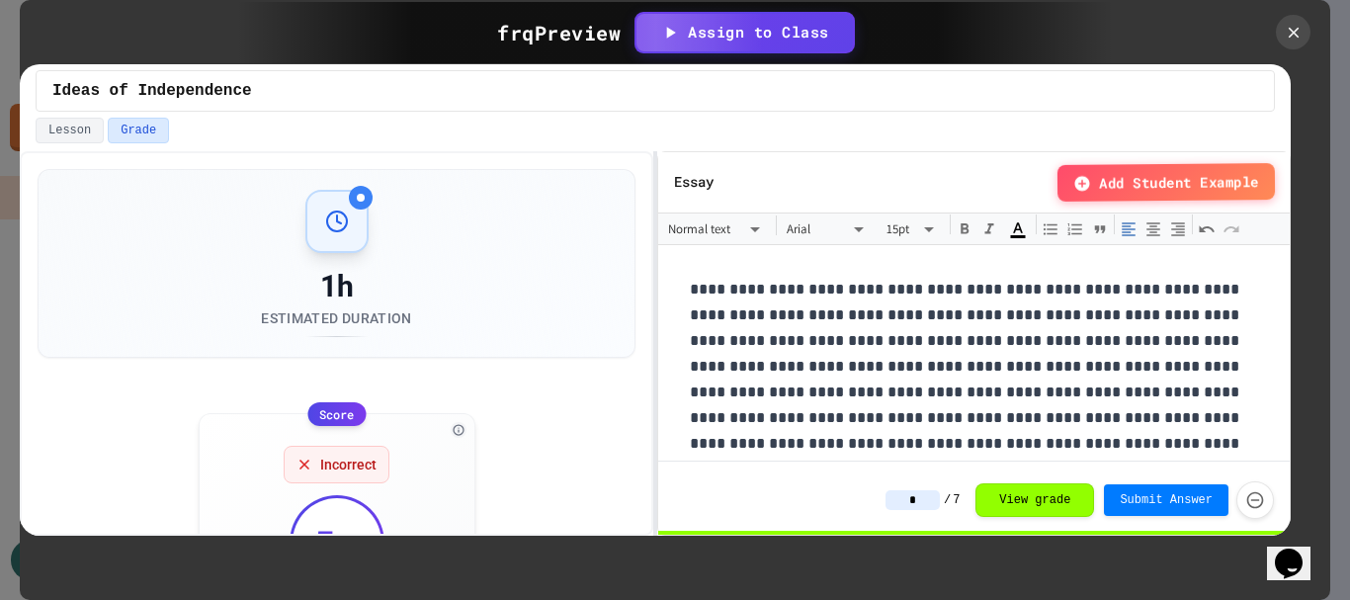
scroll to position [198, 0]
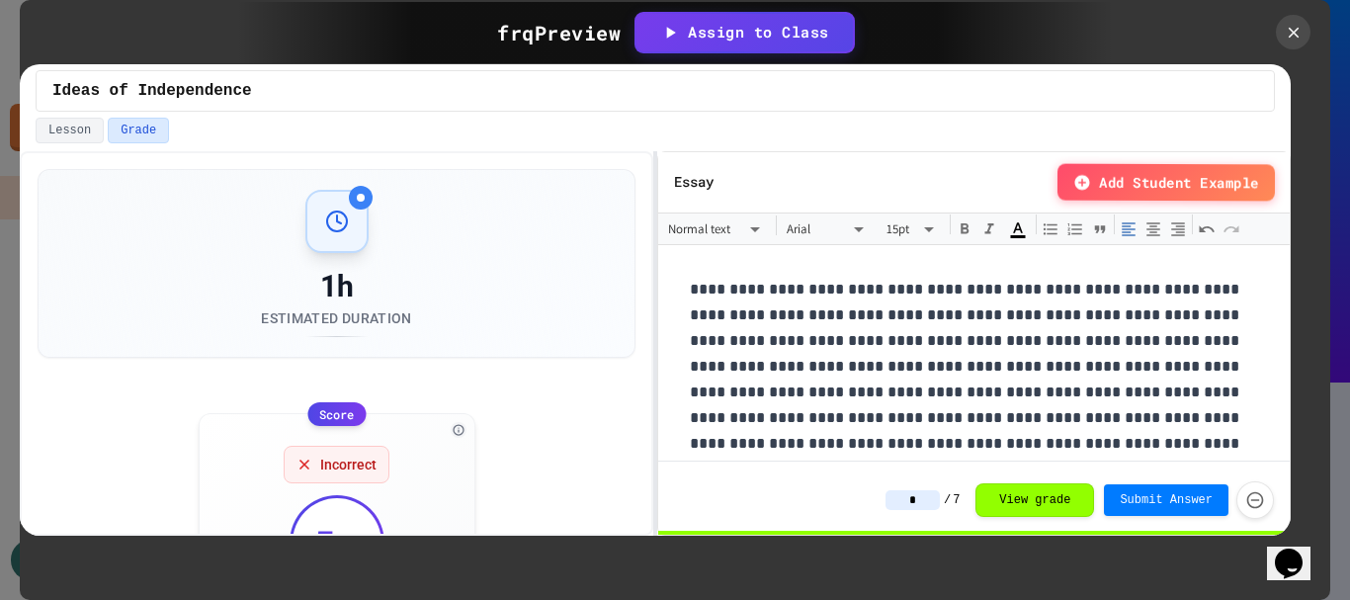
scroll to position [198, 0]
